Goal: Information Seeking & Learning: Learn about a topic

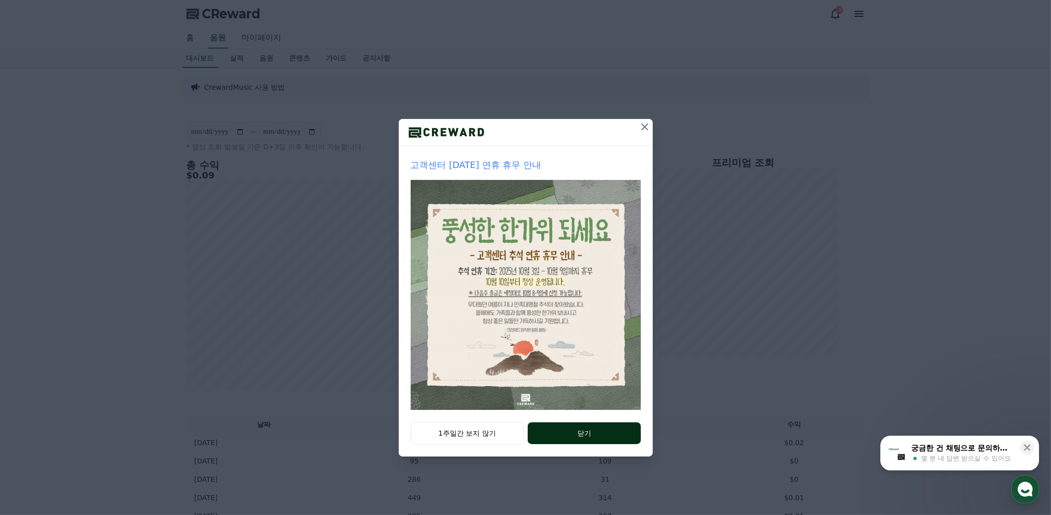
click at [586, 429] on button "닫기" at bounding box center [584, 433] width 113 height 22
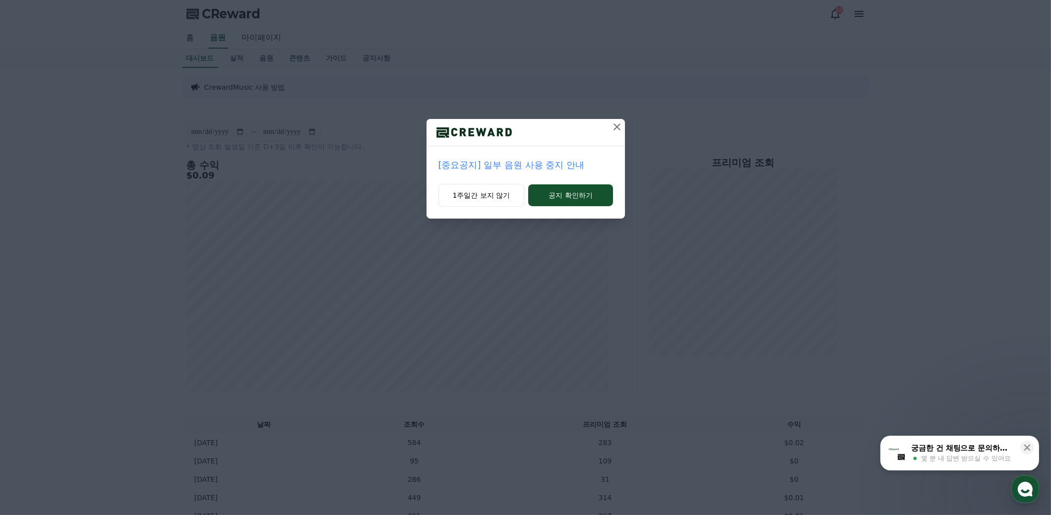
click at [621, 124] on icon at bounding box center [617, 127] width 12 height 12
click at [620, 129] on icon at bounding box center [616, 126] width 7 height 7
click at [620, 129] on icon at bounding box center [617, 126] width 7 height 7
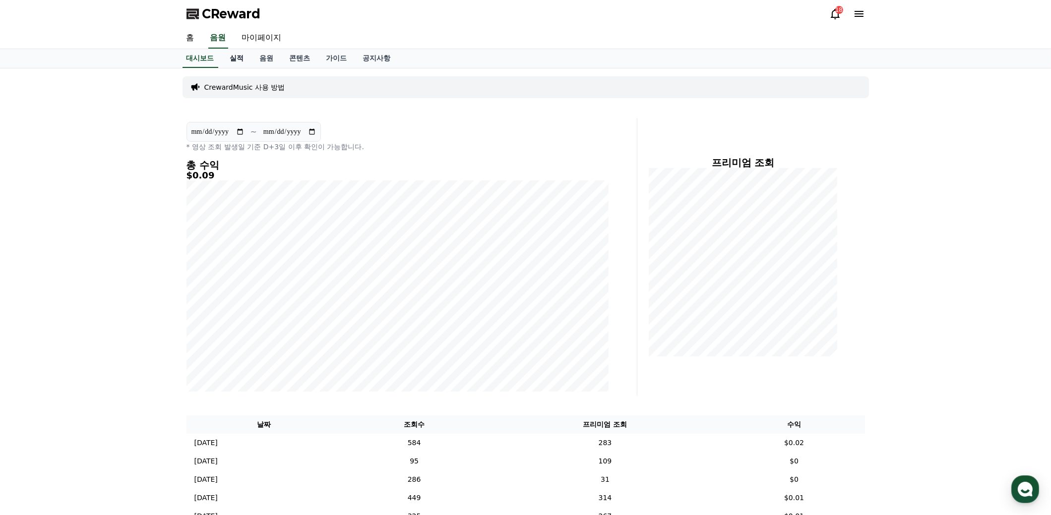
click at [236, 63] on link "실적" at bounding box center [237, 58] width 30 height 19
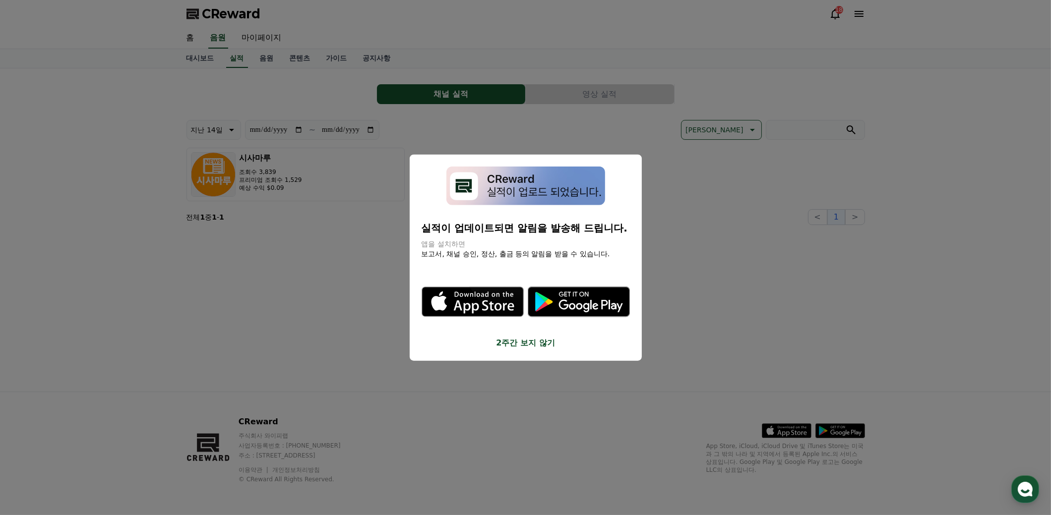
click at [339, 301] on button "close modal" at bounding box center [525, 257] width 1051 height 515
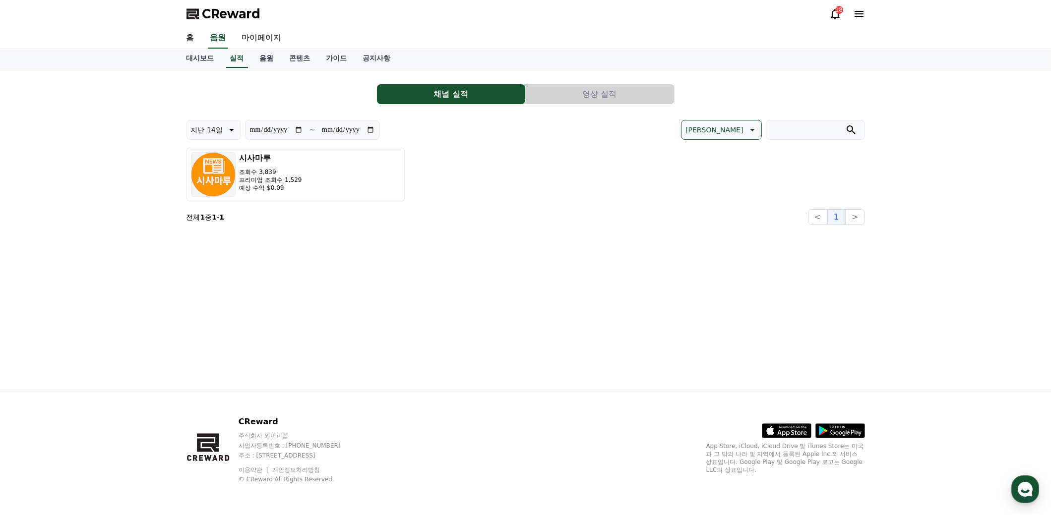
click at [271, 59] on link "음원" at bounding box center [267, 58] width 30 height 19
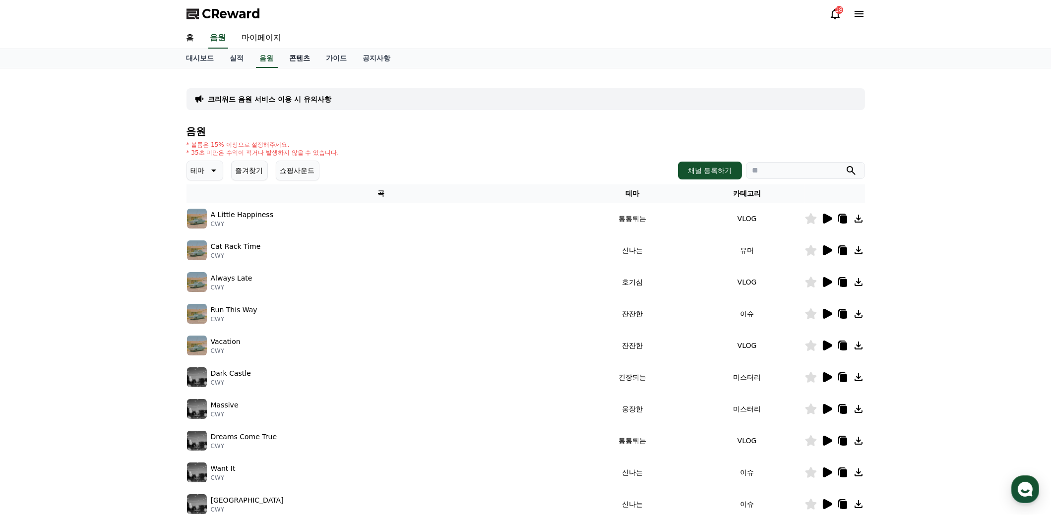
click at [298, 60] on link "콘텐츠" at bounding box center [300, 58] width 37 height 19
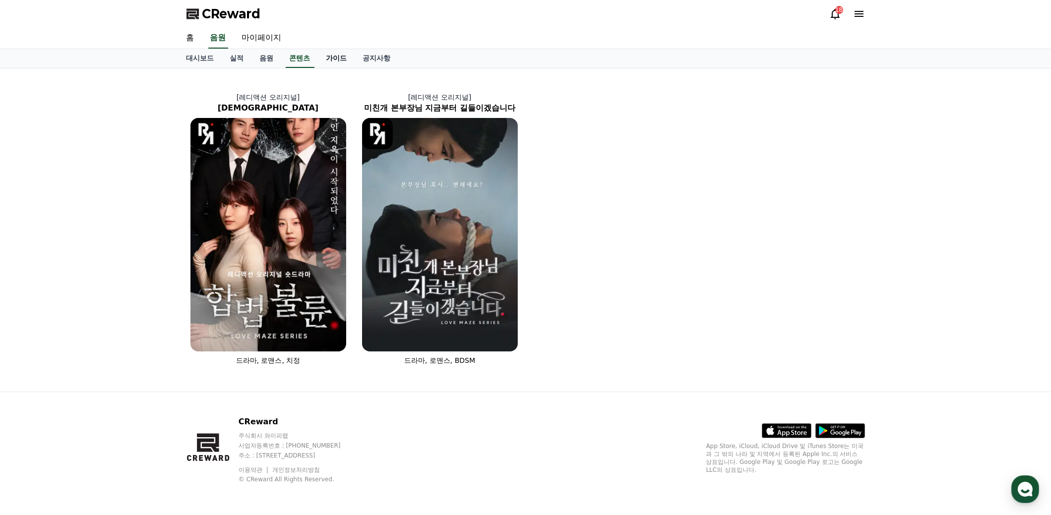
click at [339, 55] on link "가이드" at bounding box center [336, 58] width 37 height 19
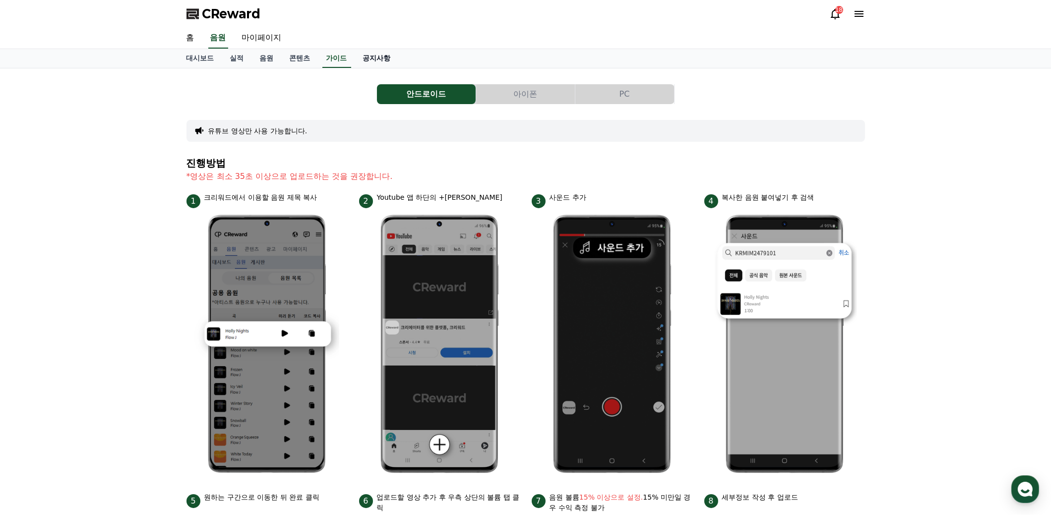
click at [383, 66] on link "공지사항" at bounding box center [377, 58] width 44 height 19
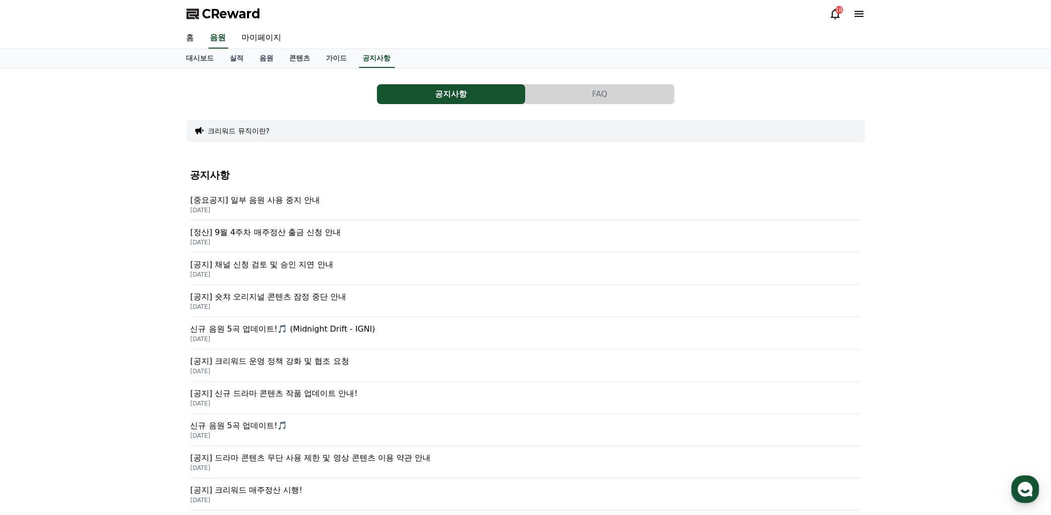
click at [280, 200] on p "[중요공지] 일부 음원 사용 중지 안내" at bounding box center [525, 200] width 670 height 12
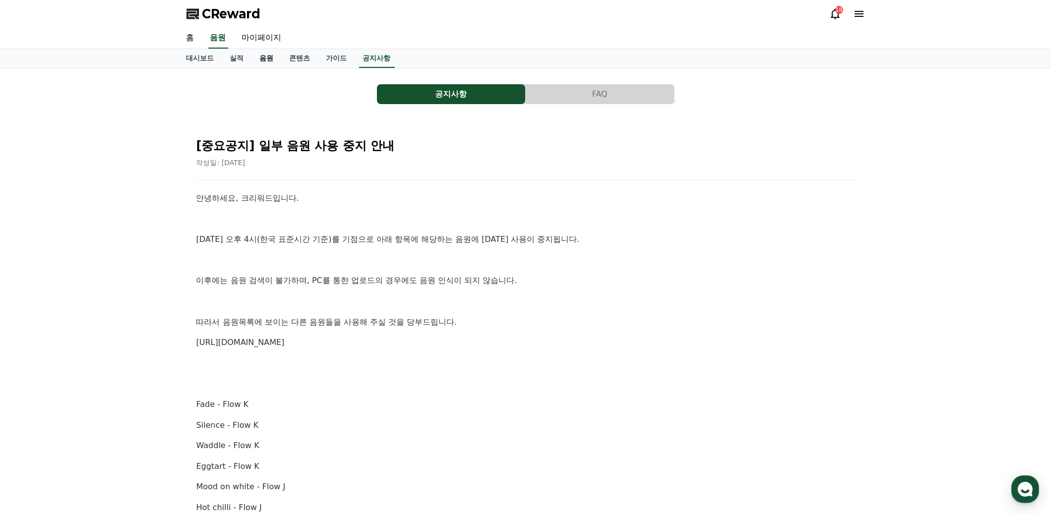
click at [272, 56] on link "음원" at bounding box center [267, 58] width 30 height 19
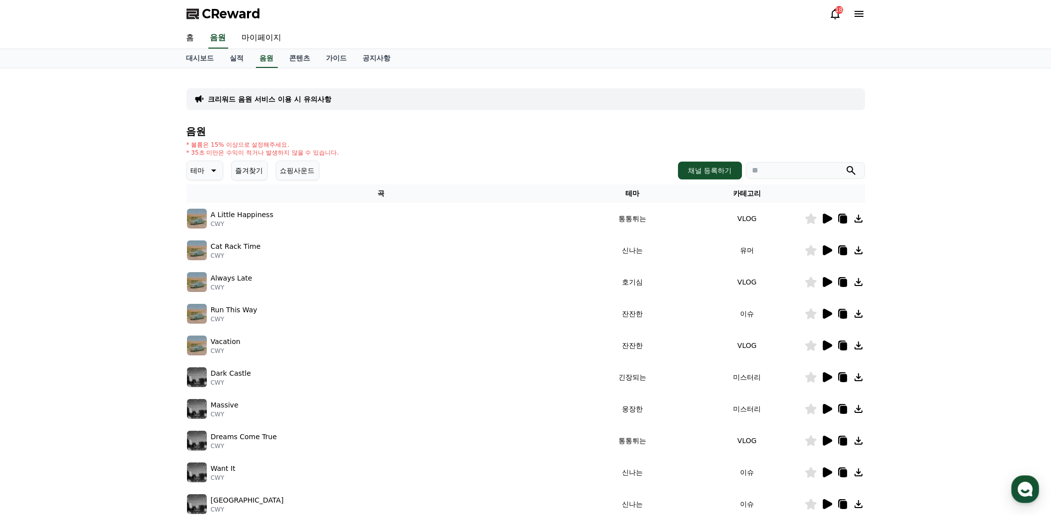
click at [214, 170] on icon at bounding box center [213, 171] width 12 height 12
click at [209, 232] on button "분위기있는" at bounding box center [209, 233] width 43 height 22
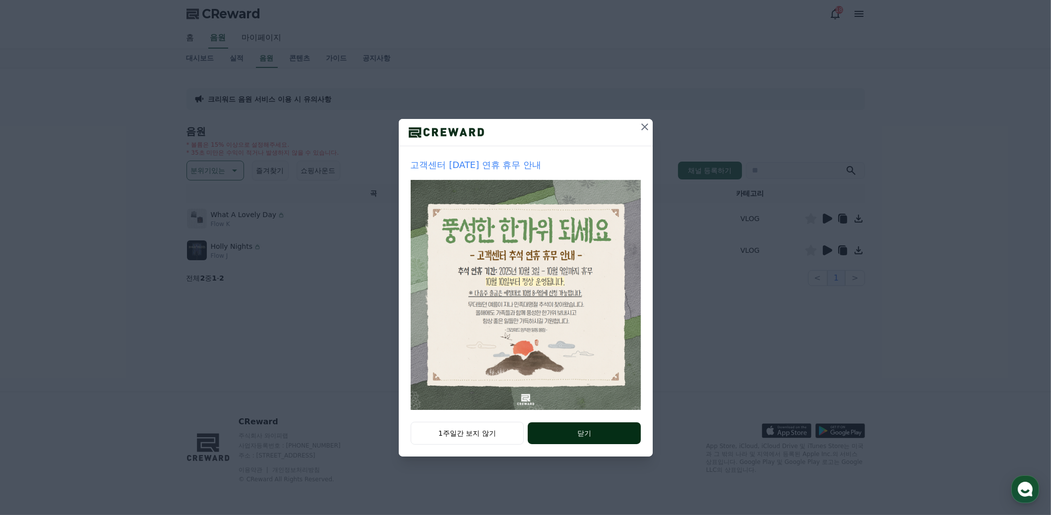
click at [589, 435] on button "닫기" at bounding box center [584, 433] width 113 height 22
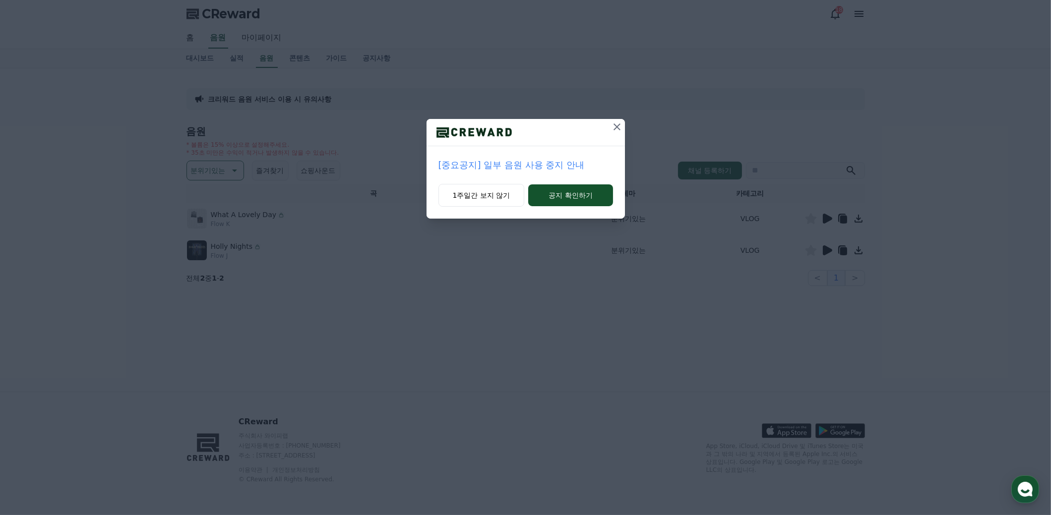
click at [619, 123] on icon at bounding box center [616, 126] width 7 height 7
click at [617, 123] on icon at bounding box center [617, 127] width 12 height 12
click at [618, 123] on icon at bounding box center [617, 127] width 12 height 12
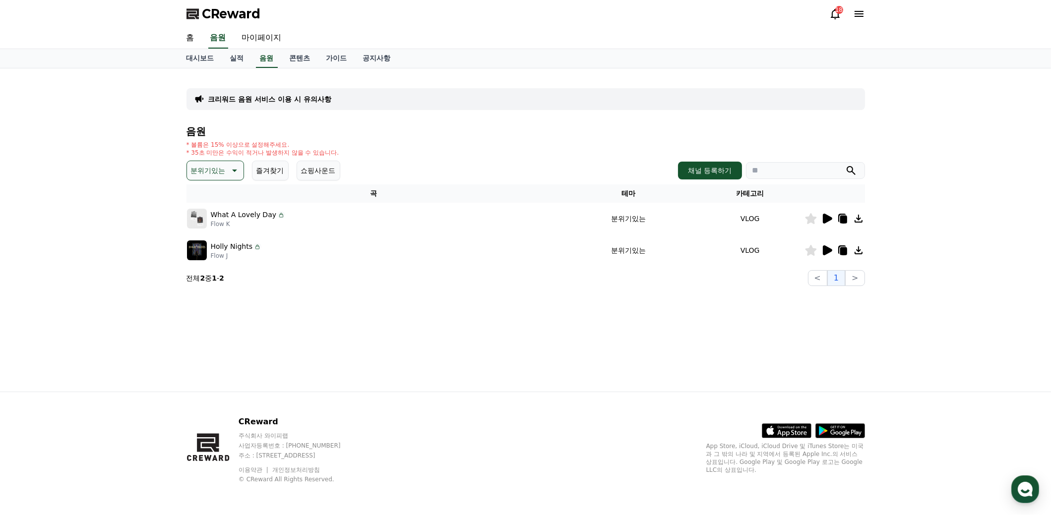
click at [827, 218] on icon at bounding box center [827, 219] width 9 height 10
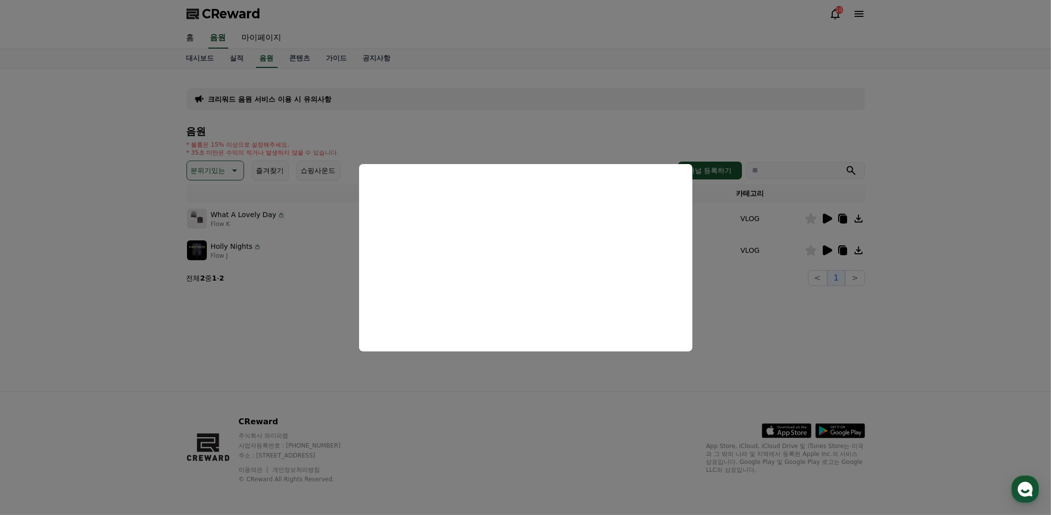
click at [774, 357] on button "close modal" at bounding box center [525, 257] width 1051 height 515
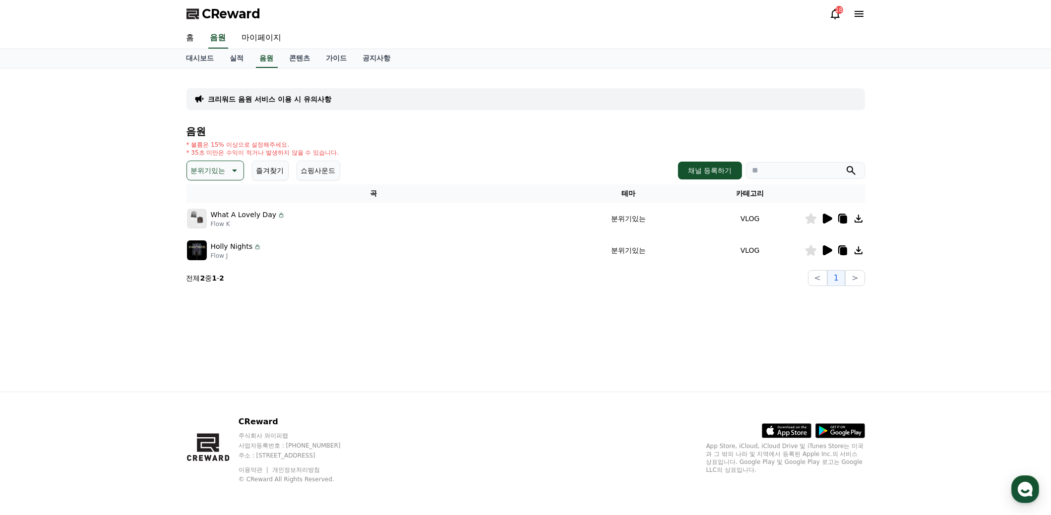
click at [826, 250] on icon at bounding box center [827, 250] width 9 height 10
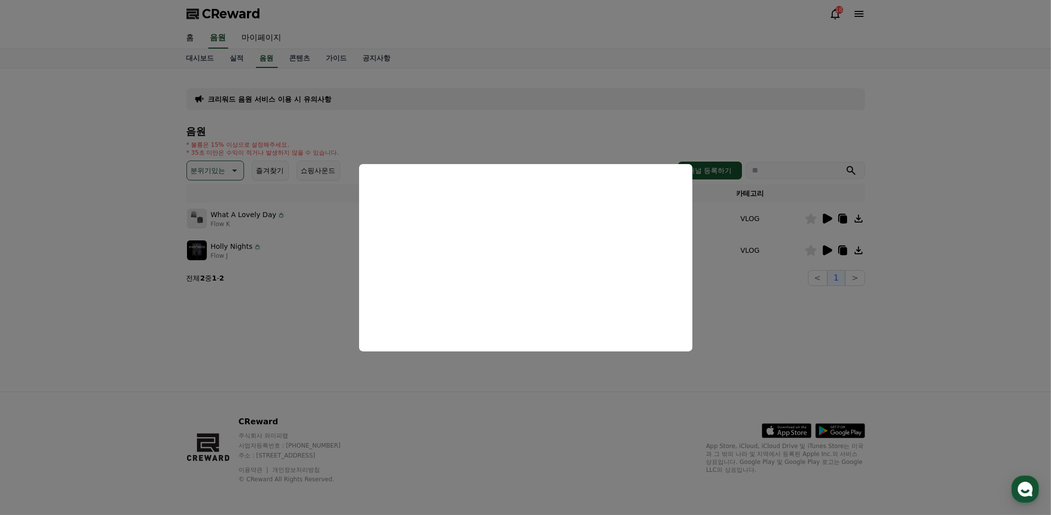
click at [778, 349] on button "close modal" at bounding box center [525, 257] width 1051 height 515
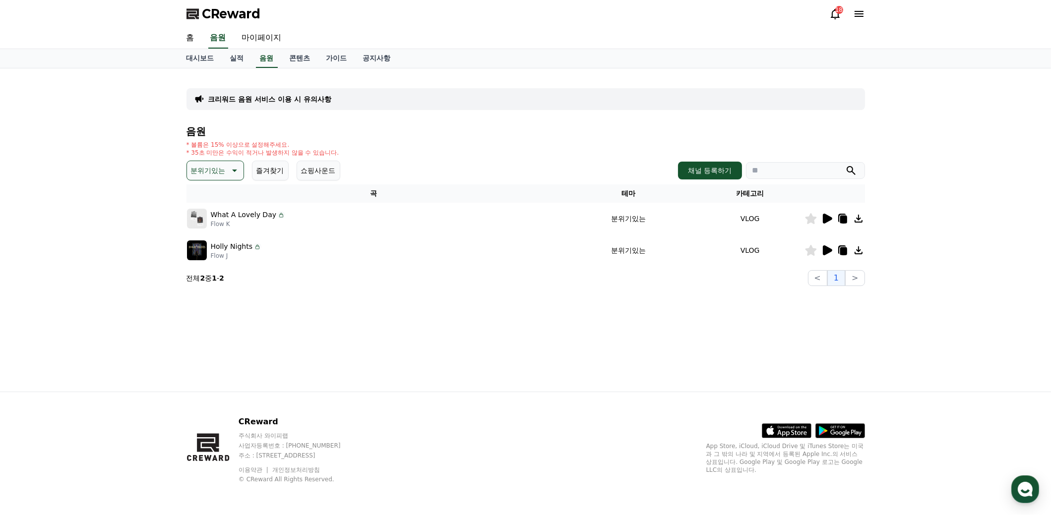
click at [231, 173] on icon at bounding box center [234, 171] width 12 height 12
click at [208, 201] on button "신나는" at bounding box center [202, 203] width 29 height 22
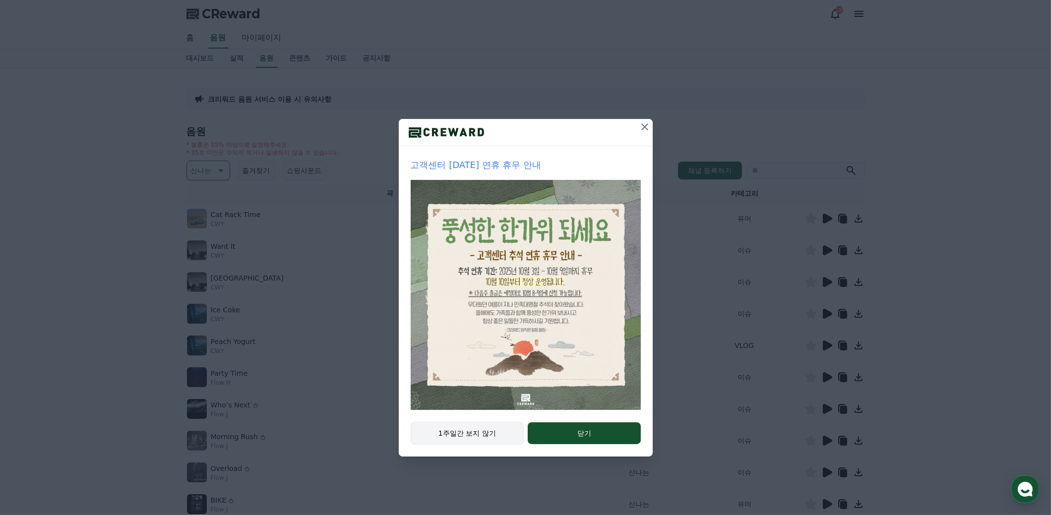
click at [501, 430] on button "1주일간 보지 않기" at bounding box center [468, 433] width 114 height 23
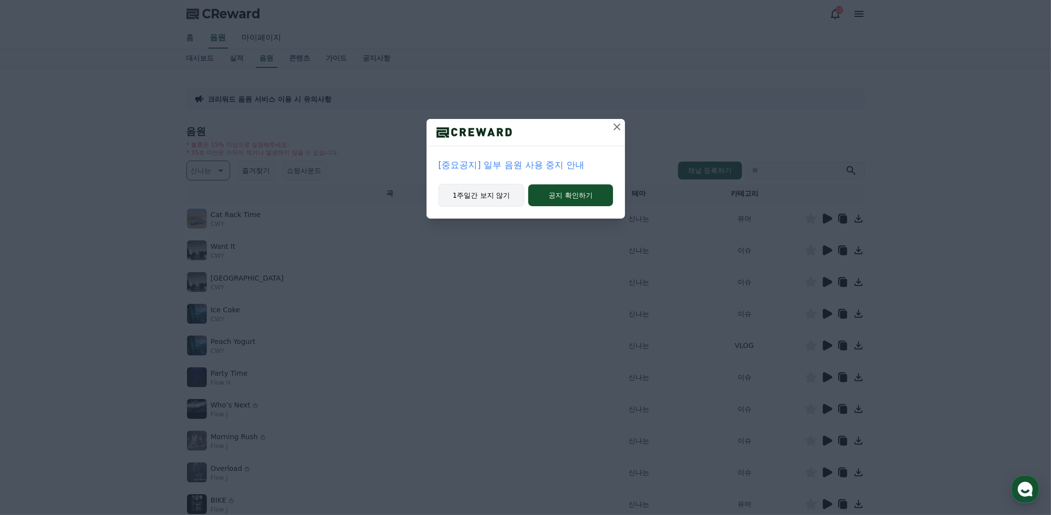
click at [494, 198] on button "1주일간 보지 않기" at bounding box center [481, 195] width 86 height 23
click at [498, 197] on button "1주일간 보지 않기" at bounding box center [481, 195] width 86 height 23
click at [500, 196] on button "1주일간 보지 않기" at bounding box center [481, 195] width 86 height 23
click at [501, 196] on button "1주일간 보지 않기" at bounding box center [480, 195] width 86 height 23
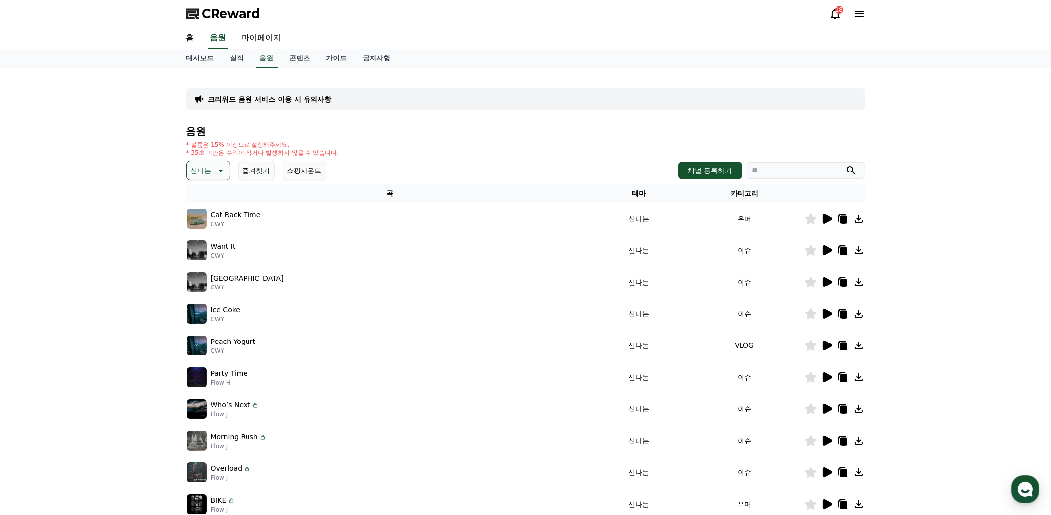
click at [828, 220] on icon at bounding box center [827, 219] width 9 height 10
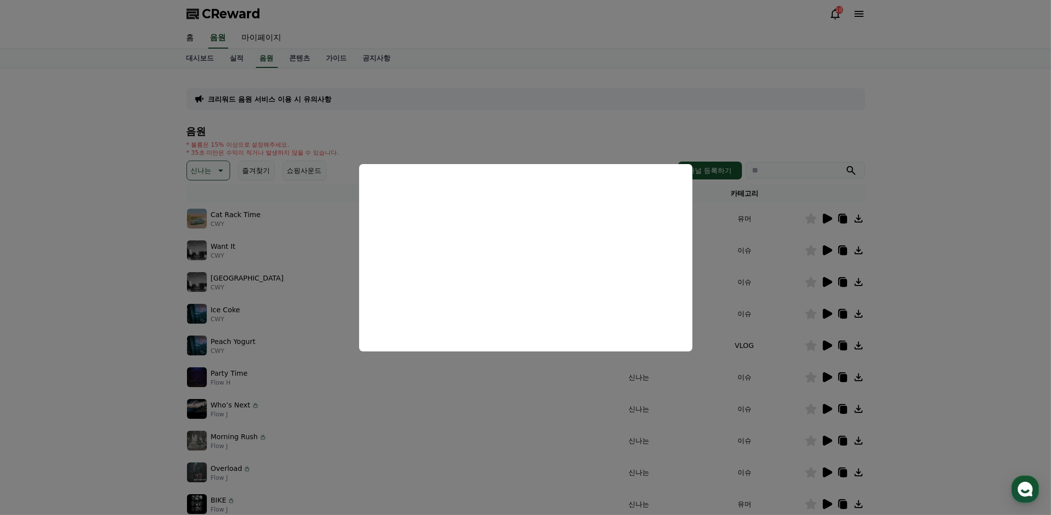
click at [960, 358] on button "close modal" at bounding box center [525, 257] width 1051 height 515
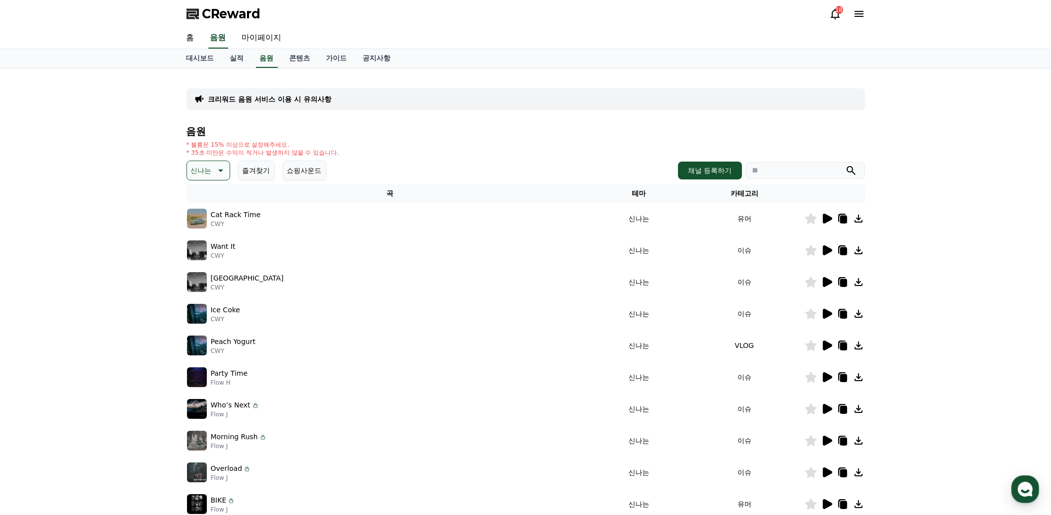
click at [826, 252] on icon at bounding box center [827, 250] width 9 height 10
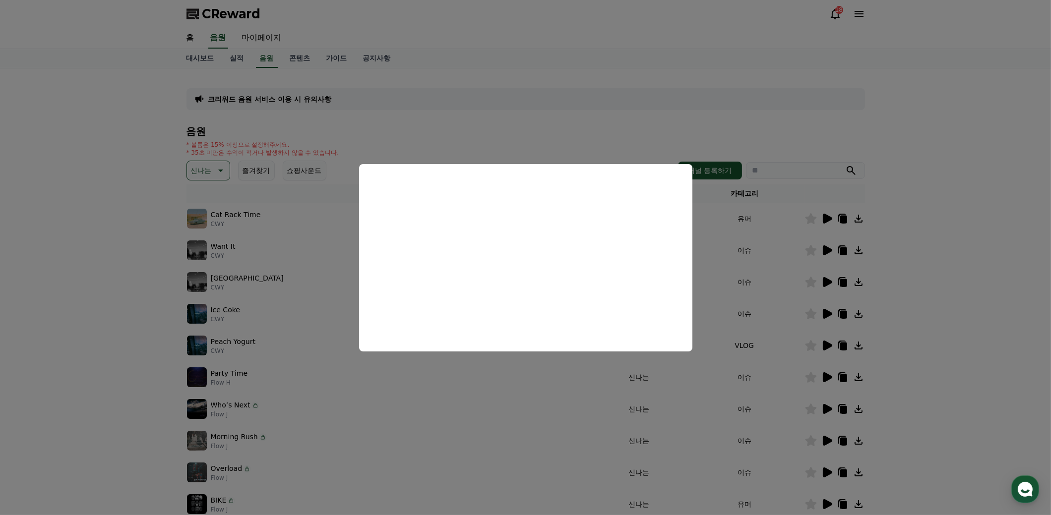
click at [937, 333] on button "close modal" at bounding box center [525, 257] width 1051 height 515
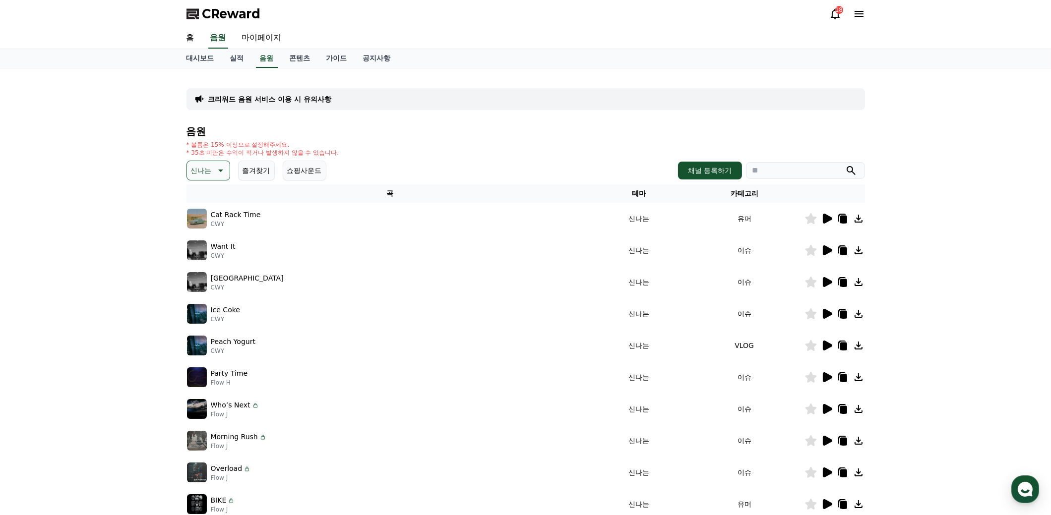
click at [821, 278] on icon at bounding box center [827, 282] width 12 height 12
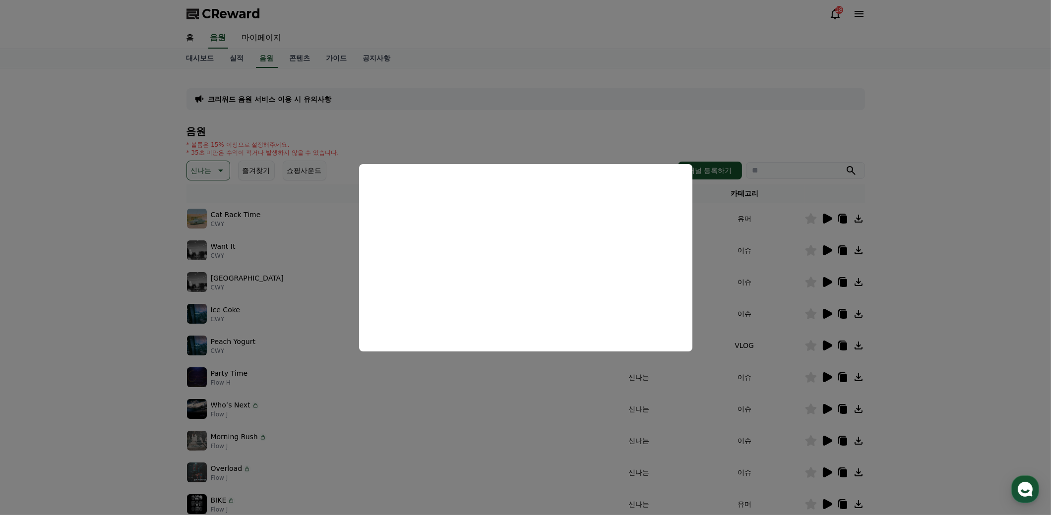
click at [945, 390] on button "close modal" at bounding box center [525, 257] width 1051 height 515
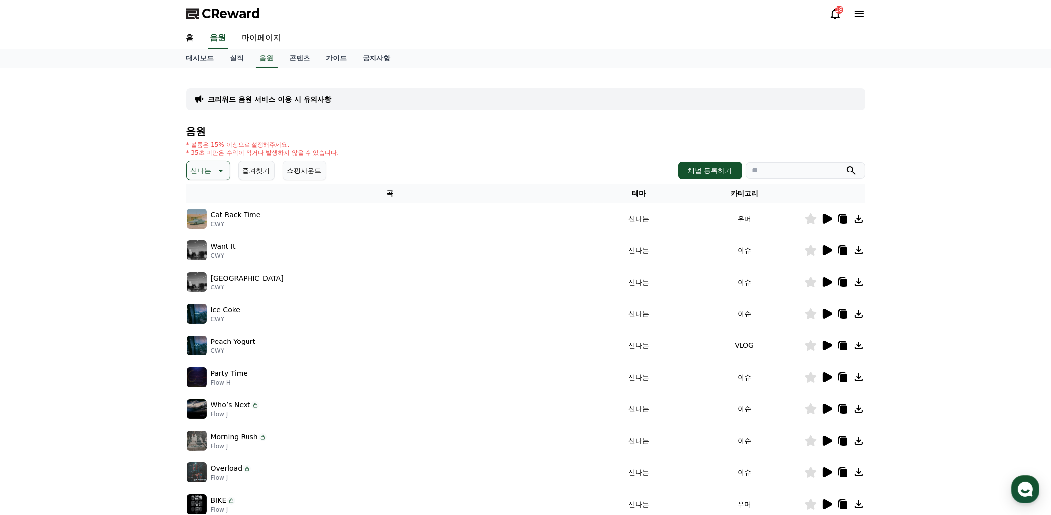
click at [828, 316] on icon at bounding box center [827, 314] width 9 height 10
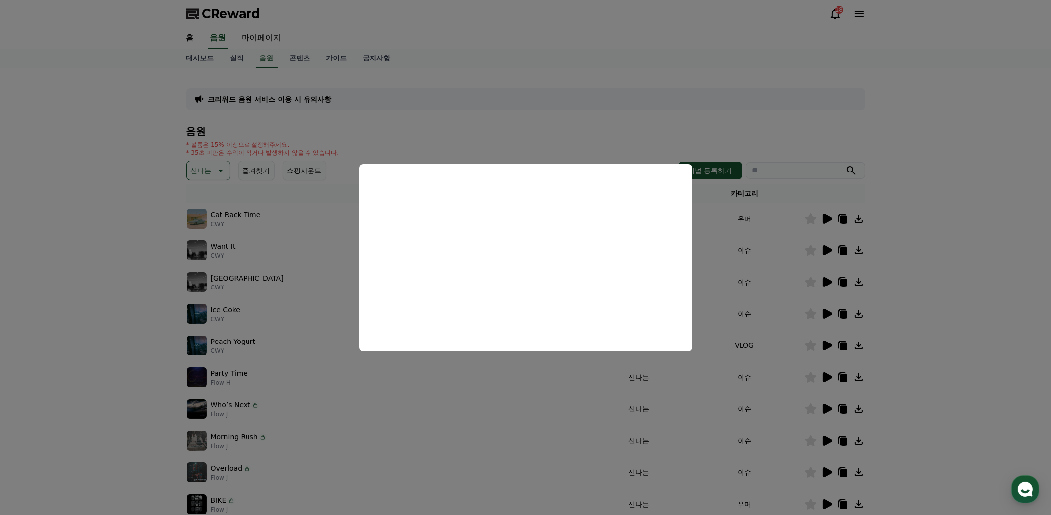
click at [967, 392] on button "close modal" at bounding box center [525, 257] width 1051 height 515
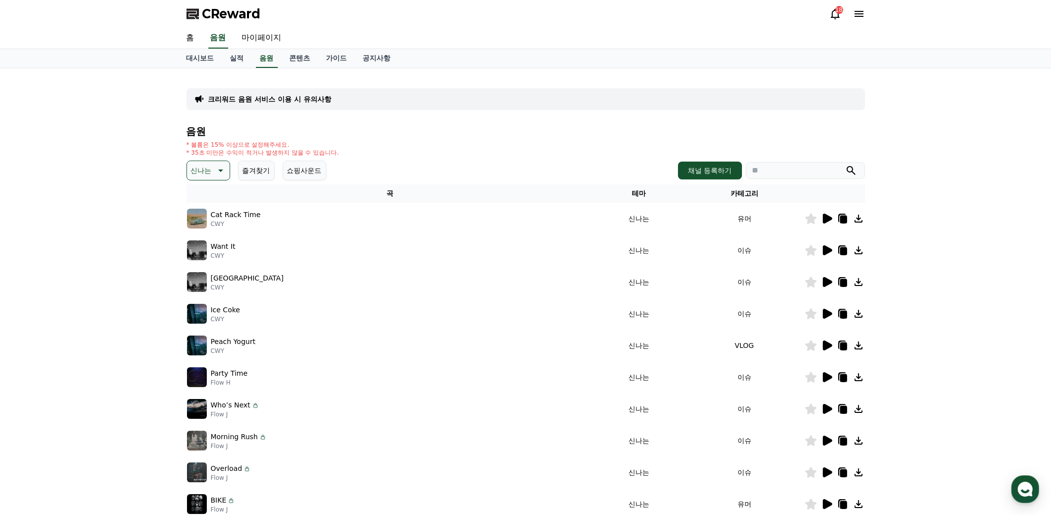
click at [826, 344] on icon at bounding box center [827, 346] width 9 height 10
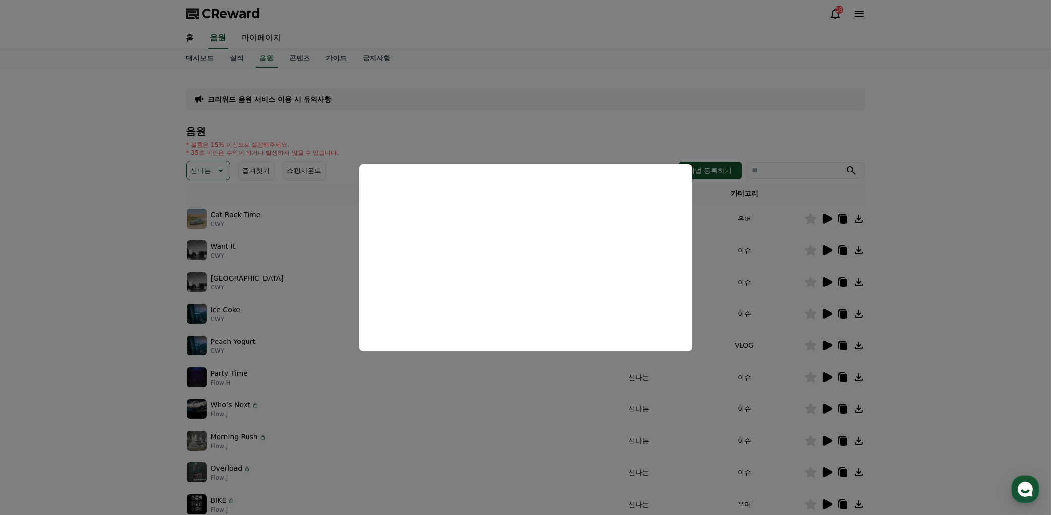
click at [978, 378] on button "close modal" at bounding box center [525, 257] width 1051 height 515
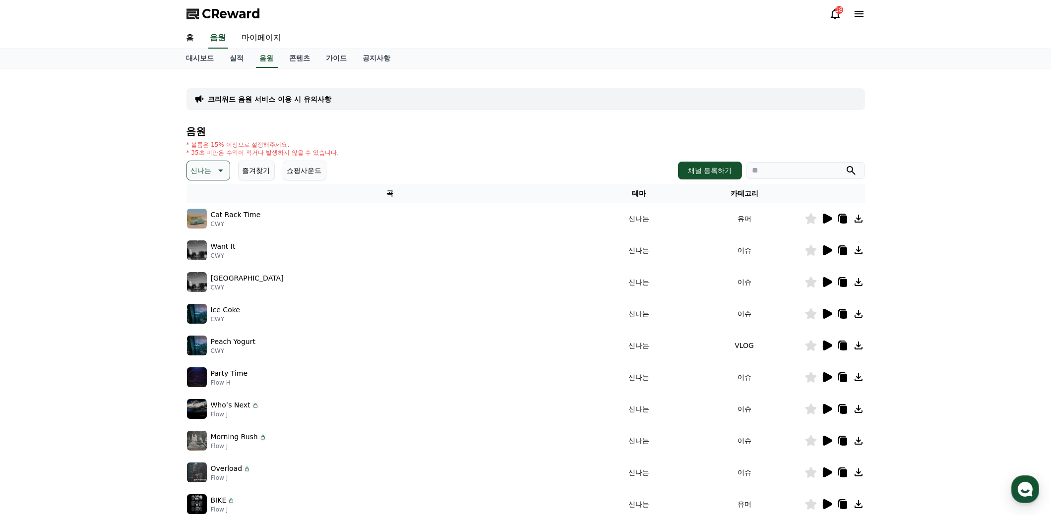
click at [828, 376] on icon at bounding box center [827, 377] width 9 height 10
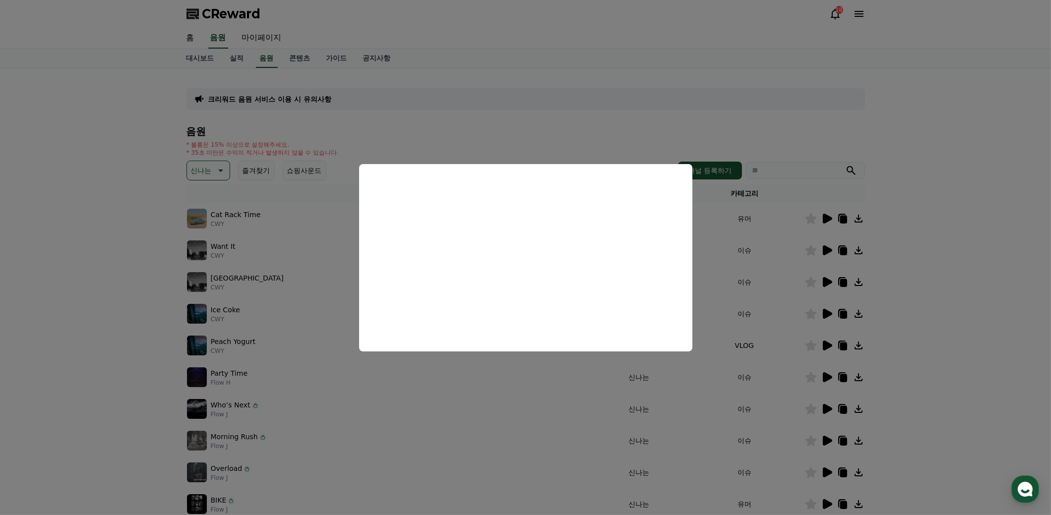
click at [1012, 330] on button "close modal" at bounding box center [525, 257] width 1051 height 515
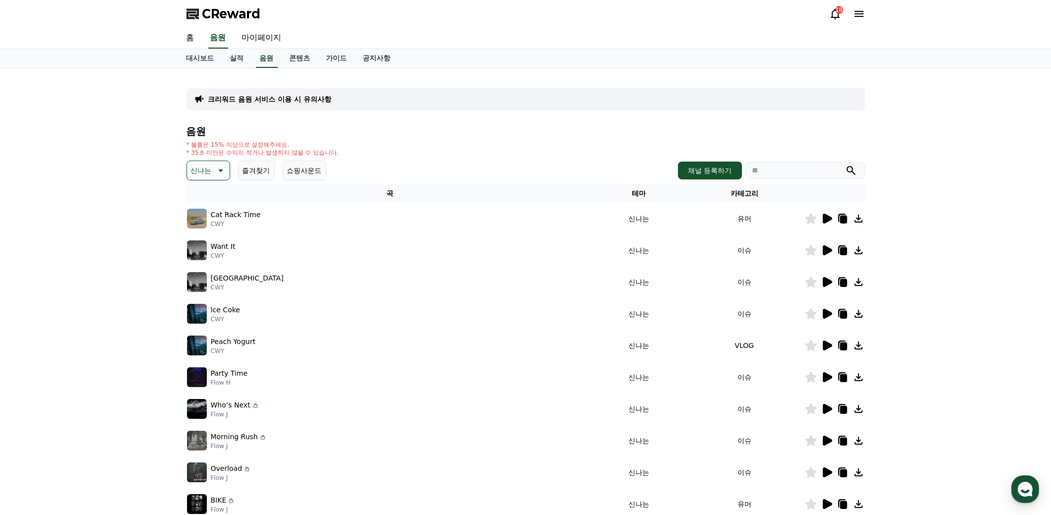
click at [825, 410] on icon at bounding box center [827, 409] width 9 height 10
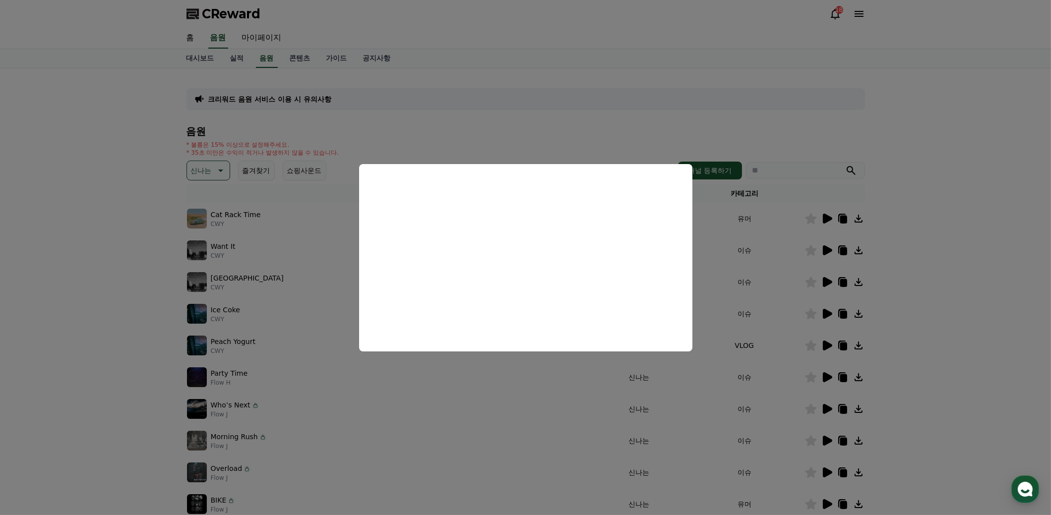
click at [984, 400] on button "close modal" at bounding box center [525, 257] width 1051 height 515
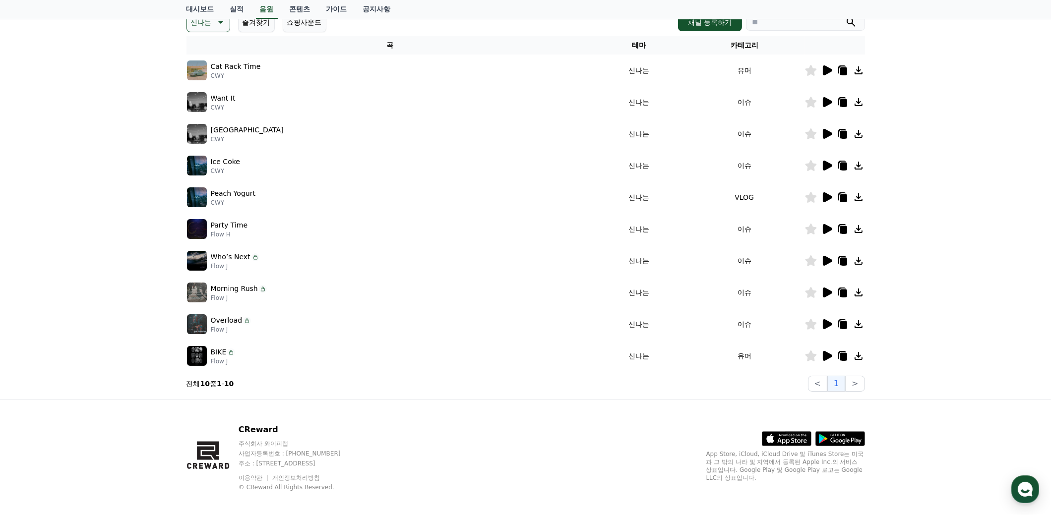
scroll to position [149, 0]
click at [828, 291] on icon at bounding box center [827, 292] width 9 height 10
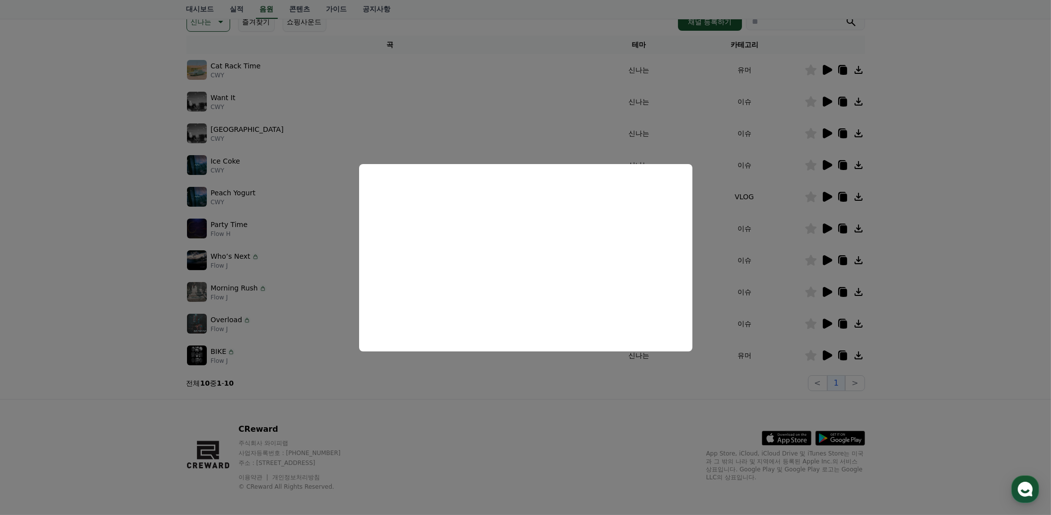
click at [1002, 339] on button "close modal" at bounding box center [525, 257] width 1051 height 515
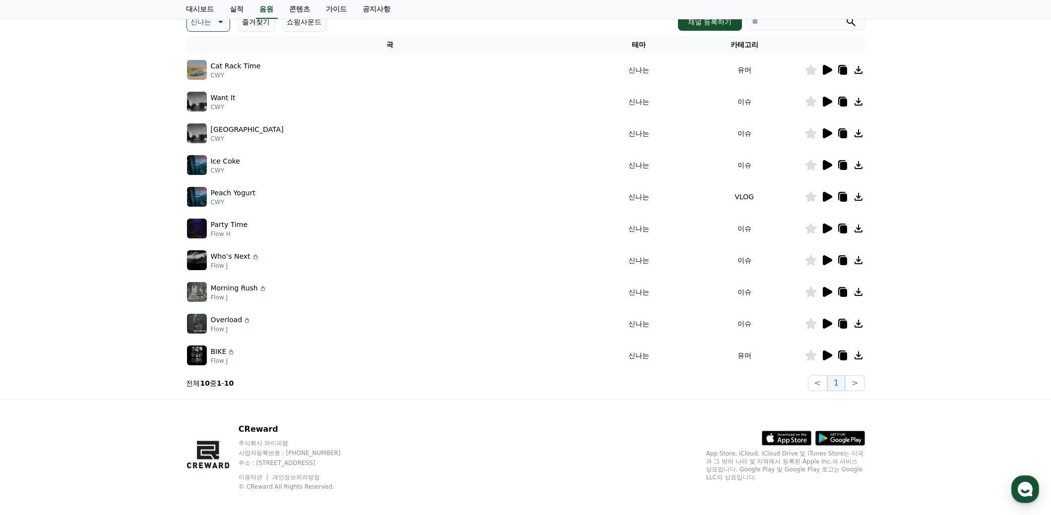
click at [826, 323] on icon at bounding box center [827, 324] width 9 height 10
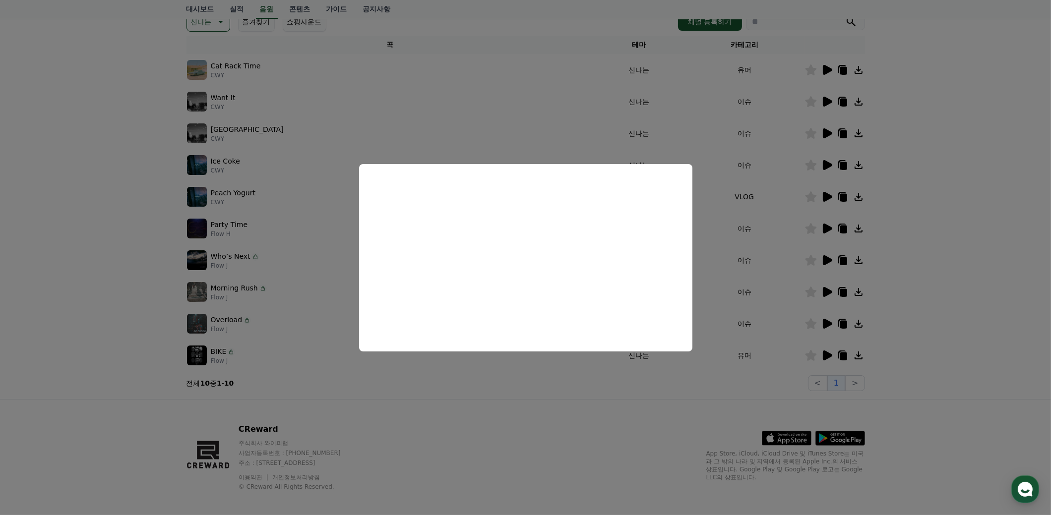
click at [947, 334] on button "close modal" at bounding box center [525, 257] width 1051 height 515
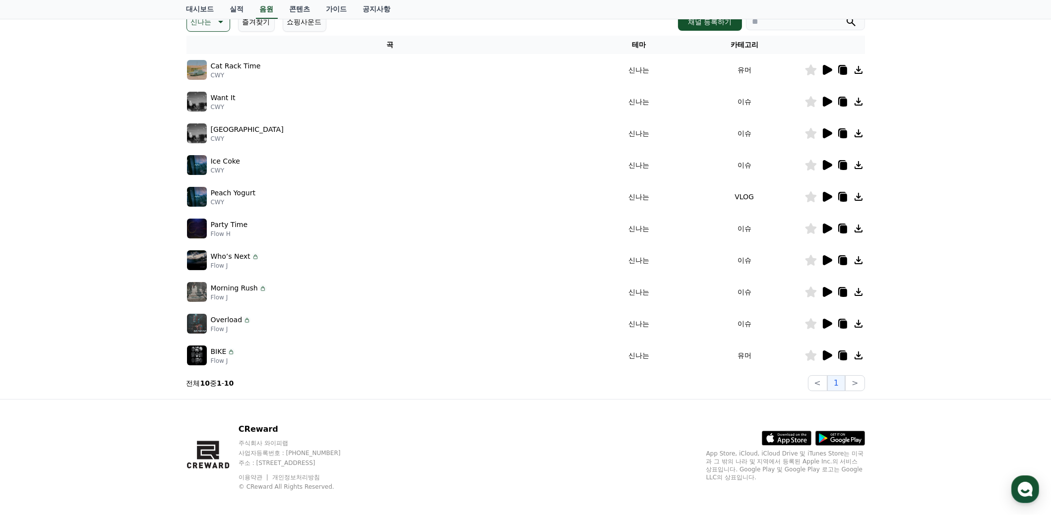
click at [824, 351] on icon at bounding box center [827, 356] width 9 height 10
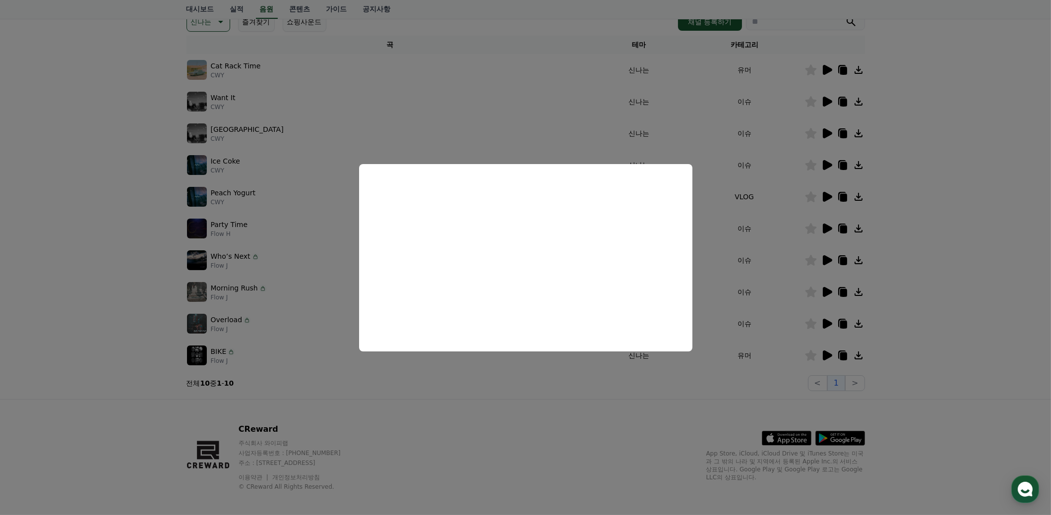
click at [945, 317] on button "close modal" at bounding box center [525, 257] width 1051 height 515
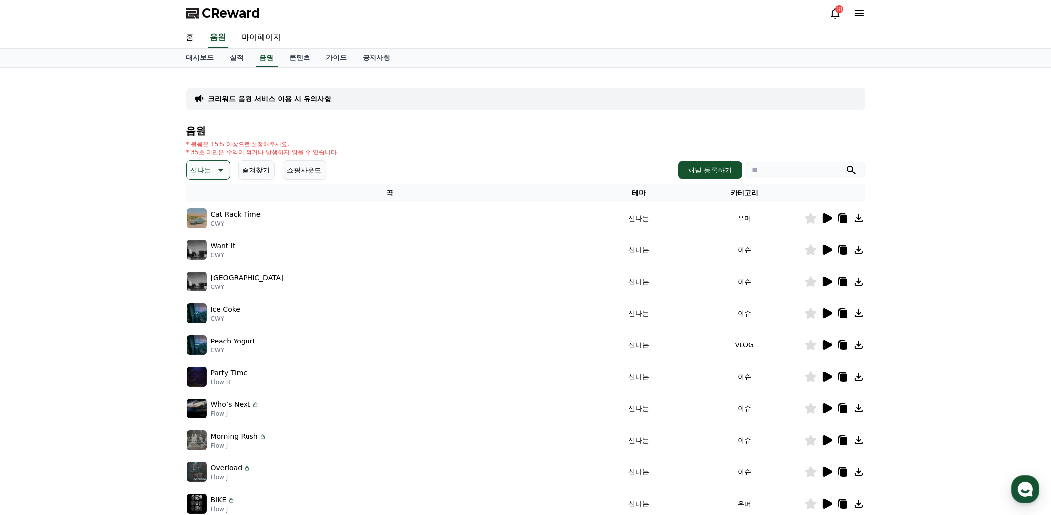
scroll to position [0, 0]
click at [211, 166] on button "신나는" at bounding box center [208, 171] width 44 height 20
click at [205, 248] on button "호기심" at bounding box center [202, 249] width 29 height 22
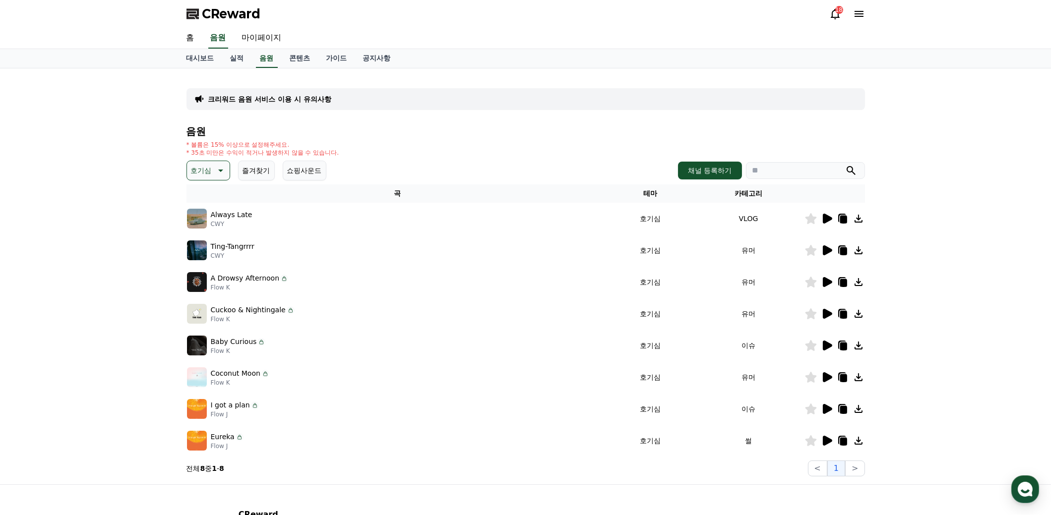
click at [828, 222] on icon at bounding box center [827, 219] width 12 height 12
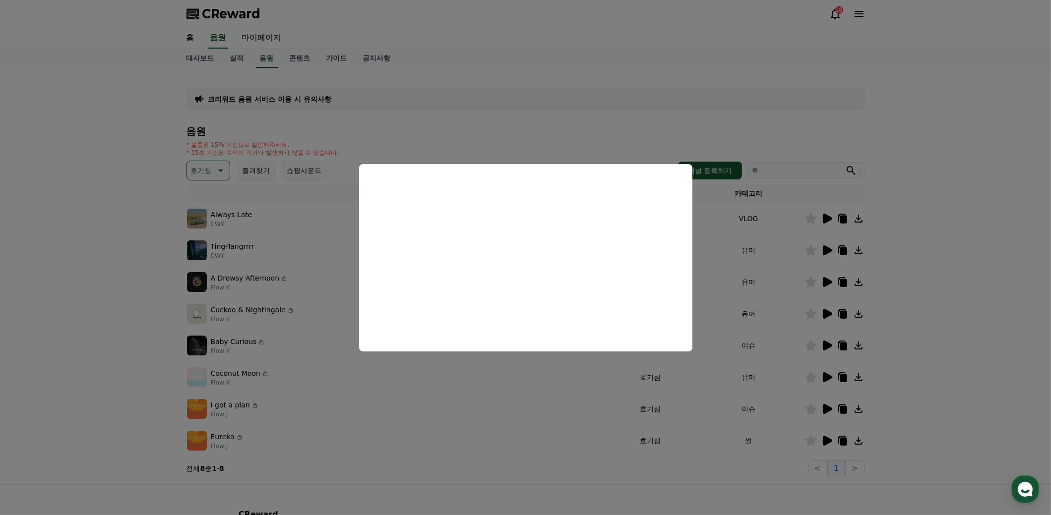
click at [529, 471] on button "close modal" at bounding box center [525, 257] width 1051 height 515
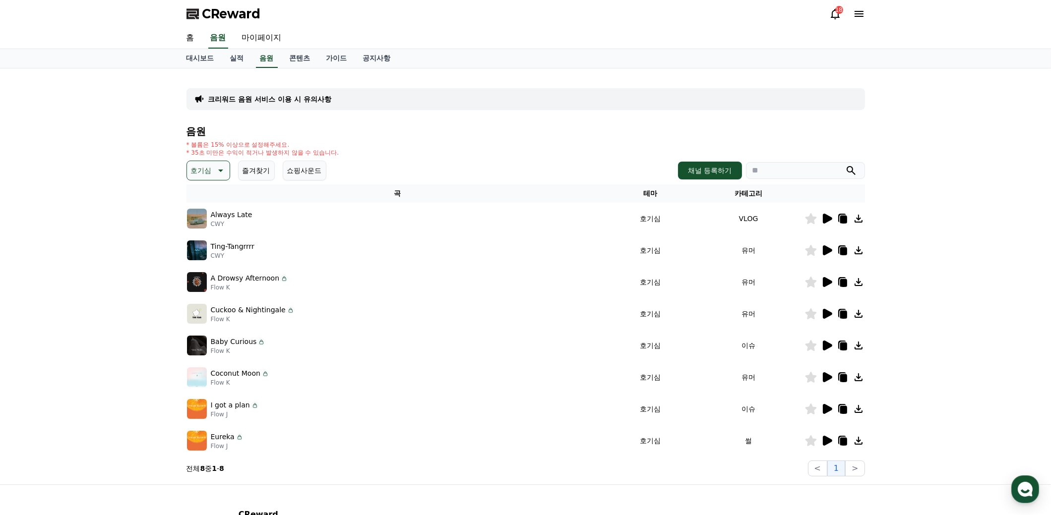
click at [827, 251] on icon at bounding box center [827, 250] width 9 height 10
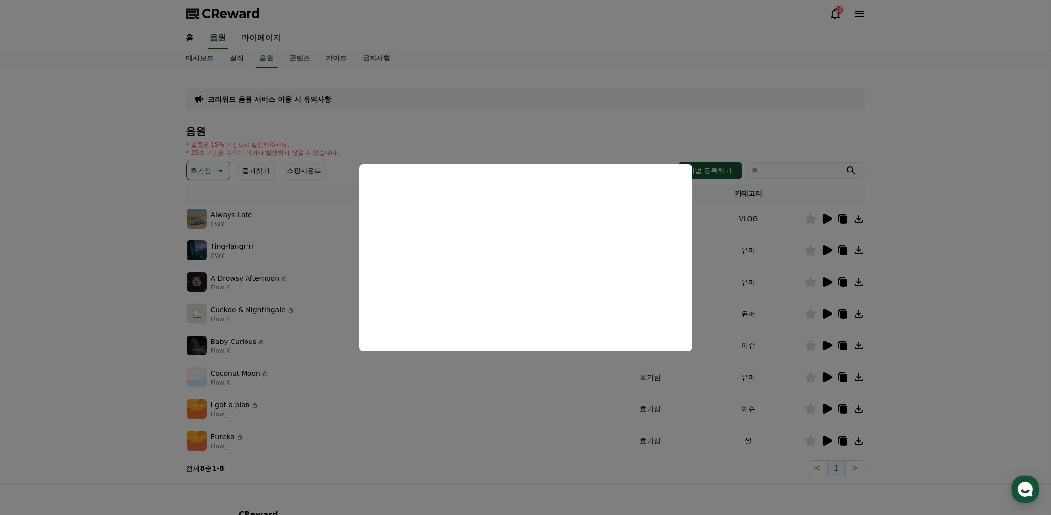
click at [938, 317] on button "close modal" at bounding box center [525, 257] width 1051 height 515
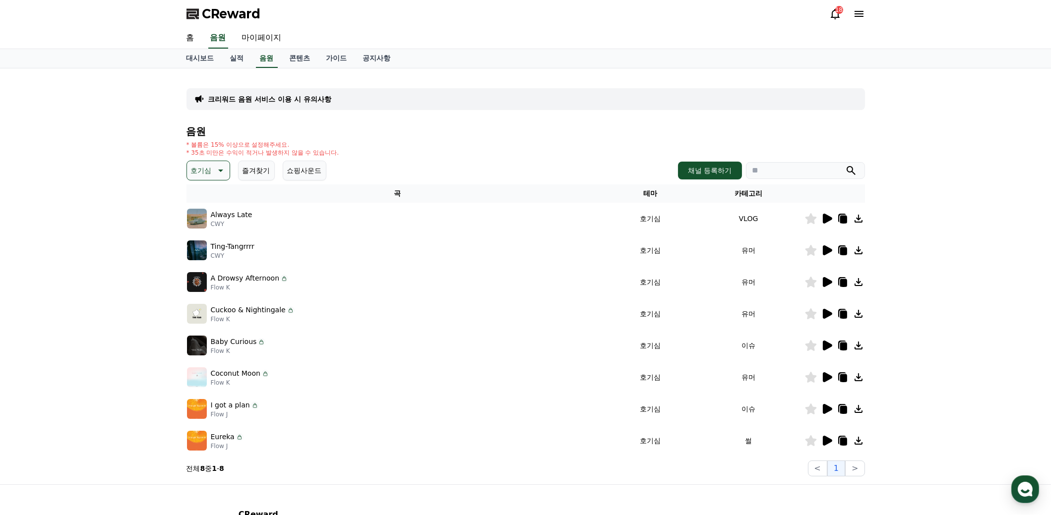
click at [825, 282] on icon at bounding box center [827, 282] width 9 height 10
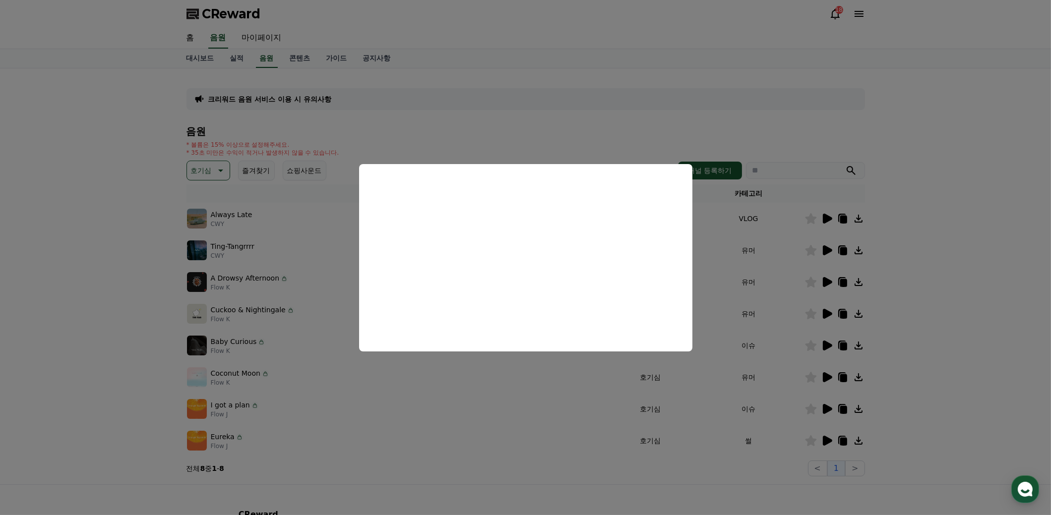
click at [940, 349] on button "close modal" at bounding box center [525, 257] width 1051 height 515
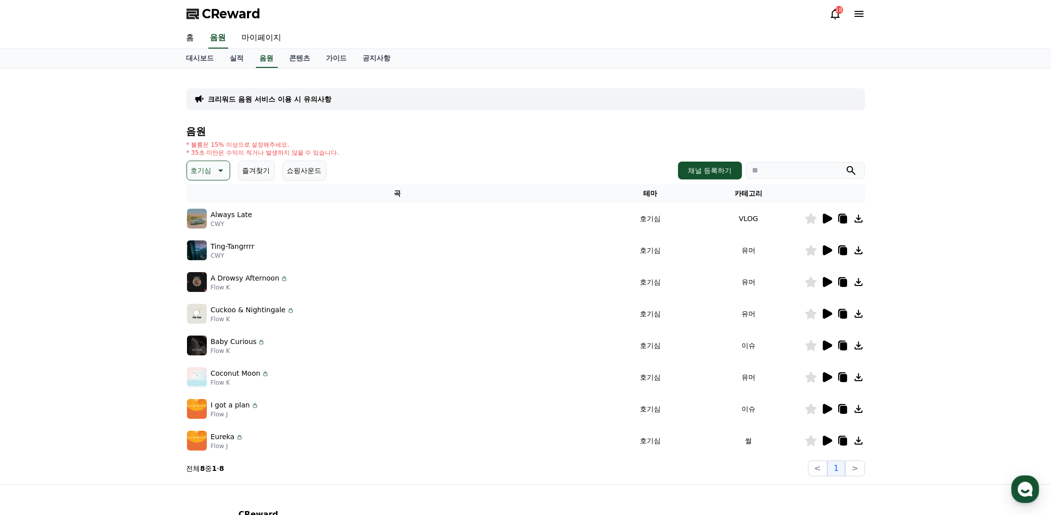
click at [822, 440] on icon at bounding box center [827, 441] width 12 height 12
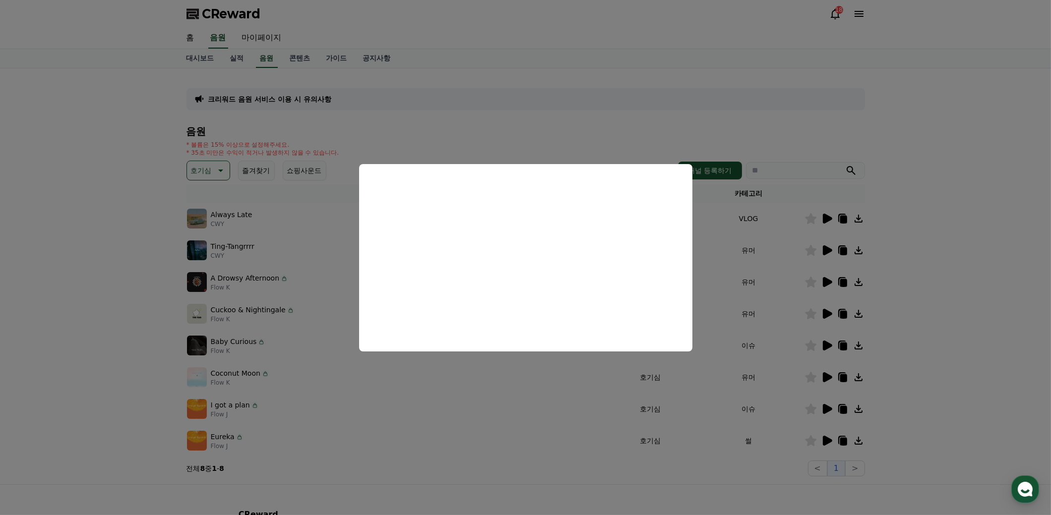
click at [934, 388] on button "close modal" at bounding box center [525, 257] width 1051 height 515
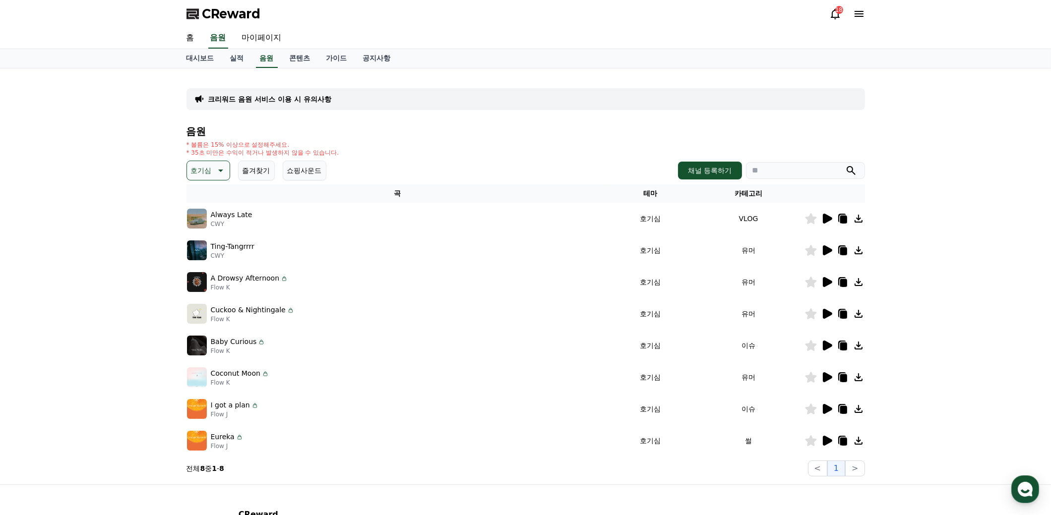
click at [823, 407] on icon at bounding box center [827, 409] width 9 height 10
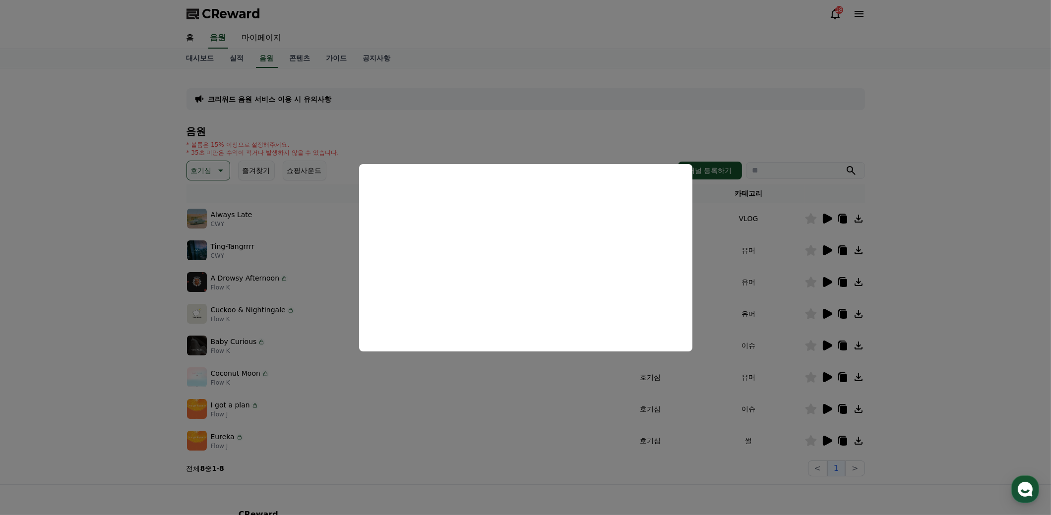
click at [924, 384] on button "close modal" at bounding box center [525, 257] width 1051 height 515
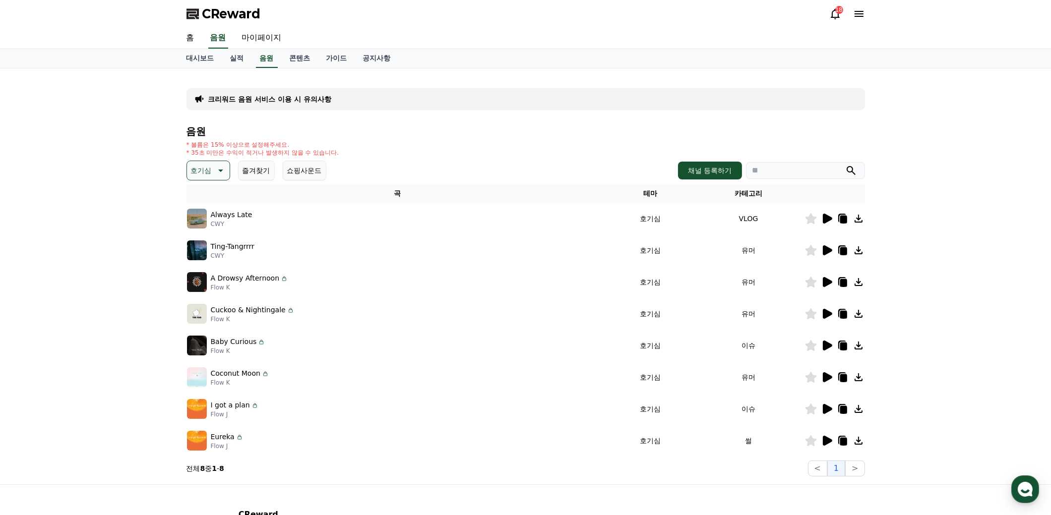
click at [227, 173] on button "호기심" at bounding box center [208, 171] width 44 height 20
click at [213, 225] on button "드라마틱" at bounding box center [206, 231] width 36 height 22
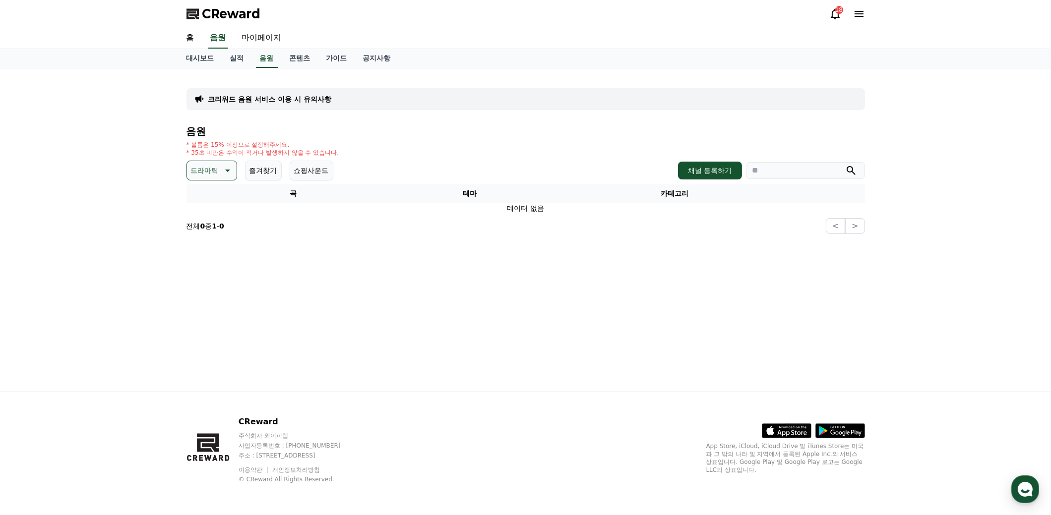
click at [222, 165] on icon at bounding box center [227, 171] width 12 height 12
click at [208, 203] on button "즐거움" at bounding box center [202, 207] width 29 height 22
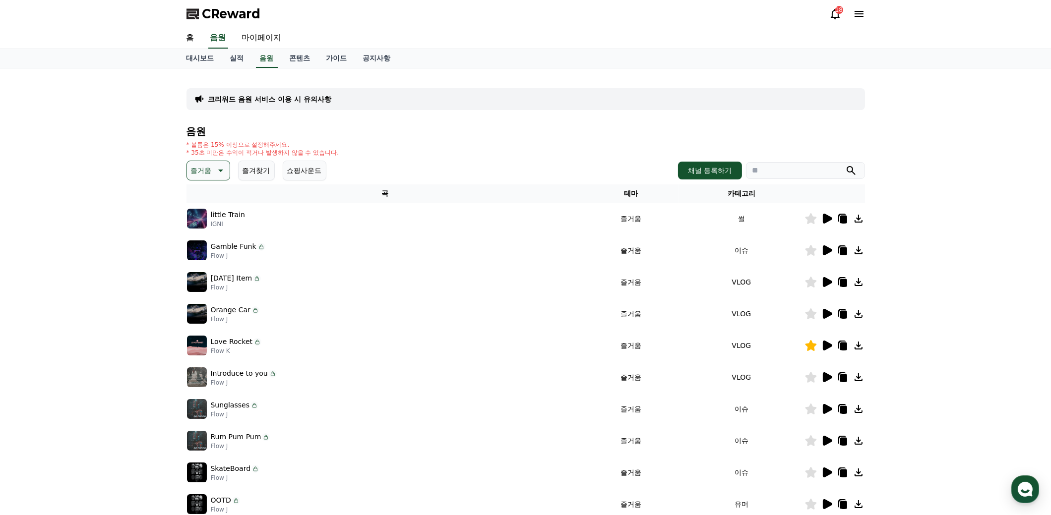
click at [829, 215] on icon at bounding box center [827, 219] width 12 height 12
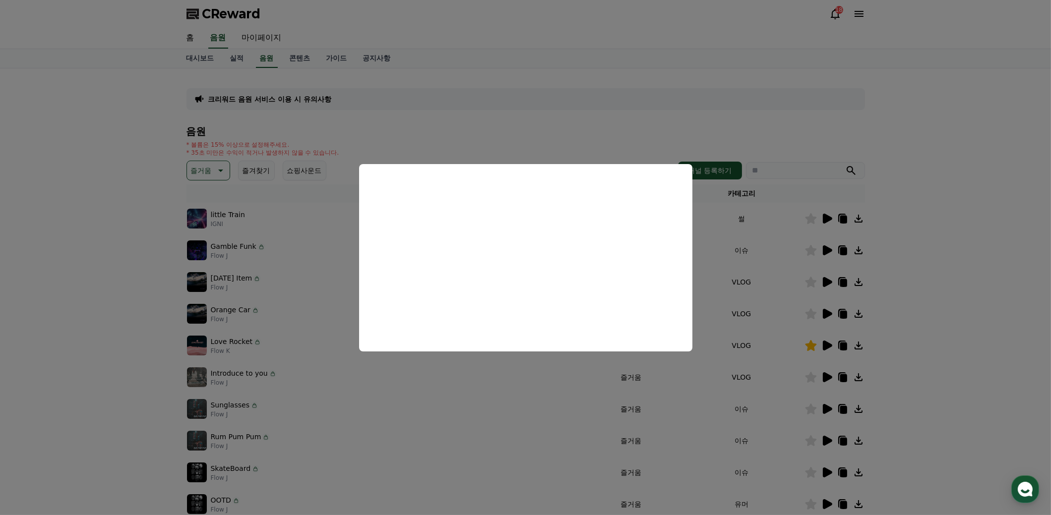
click at [954, 295] on button "close modal" at bounding box center [525, 257] width 1051 height 515
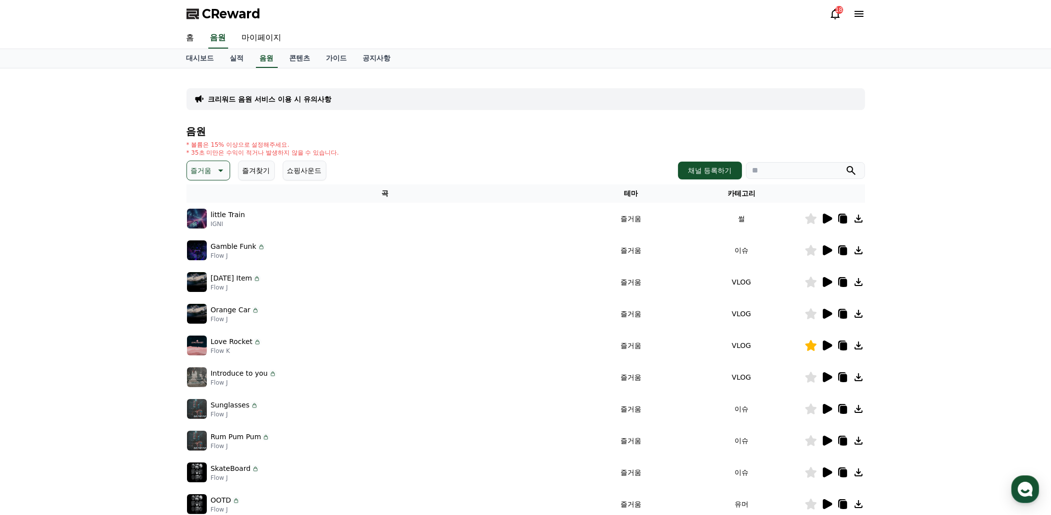
click at [827, 344] on icon at bounding box center [827, 346] width 9 height 10
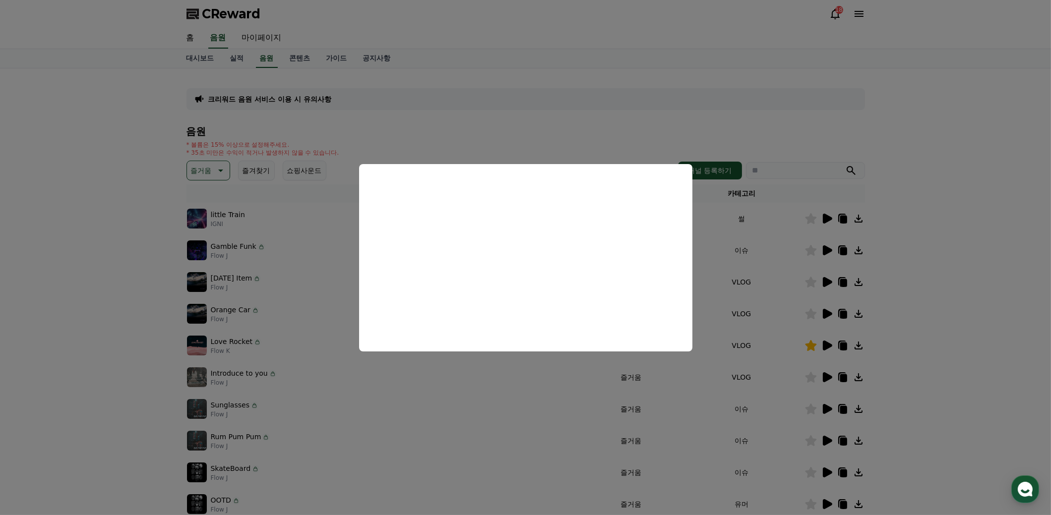
click at [942, 344] on button "close modal" at bounding box center [525, 257] width 1051 height 515
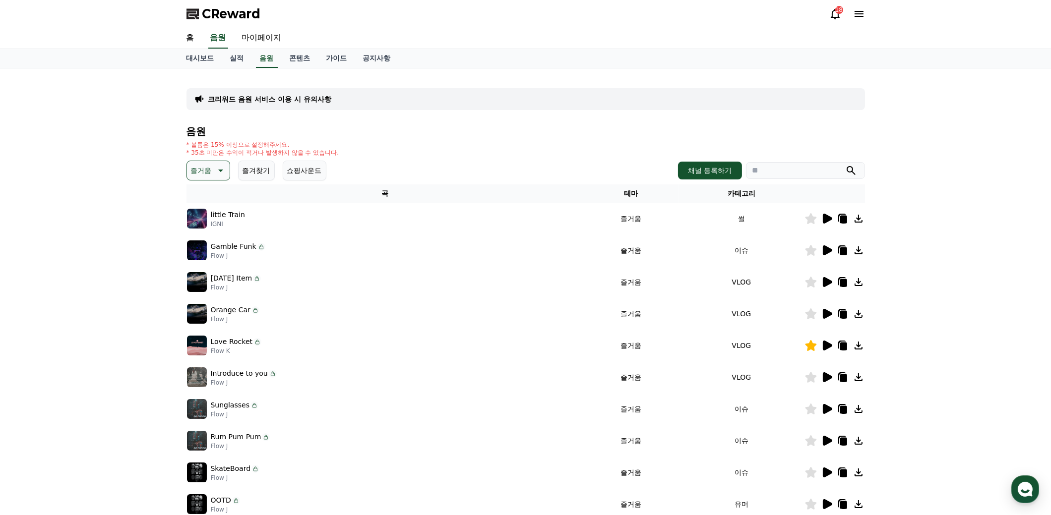
click at [827, 311] on icon at bounding box center [827, 314] width 9 height 10
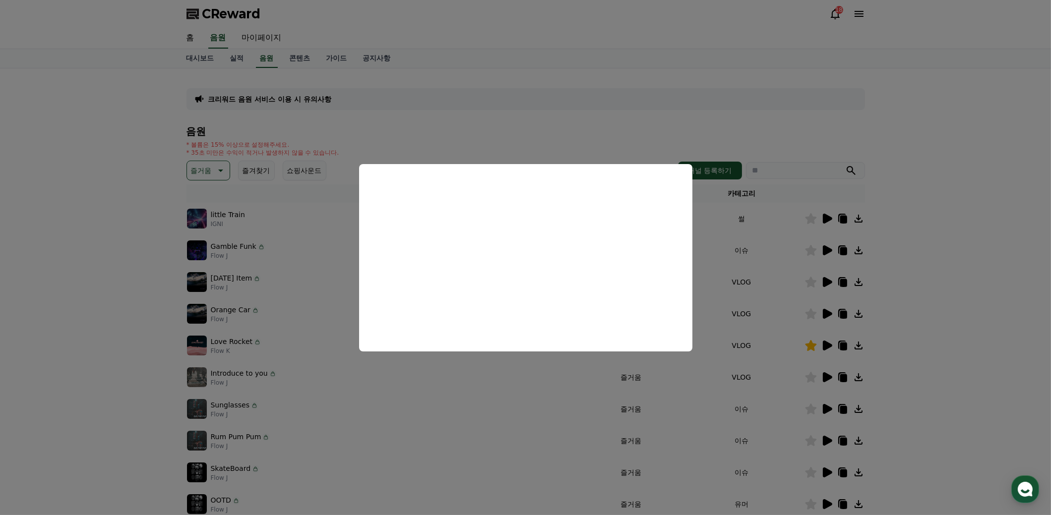
click at [973, 333] on button "close modal" at bounding box center [525, 257] width 1051 height 515
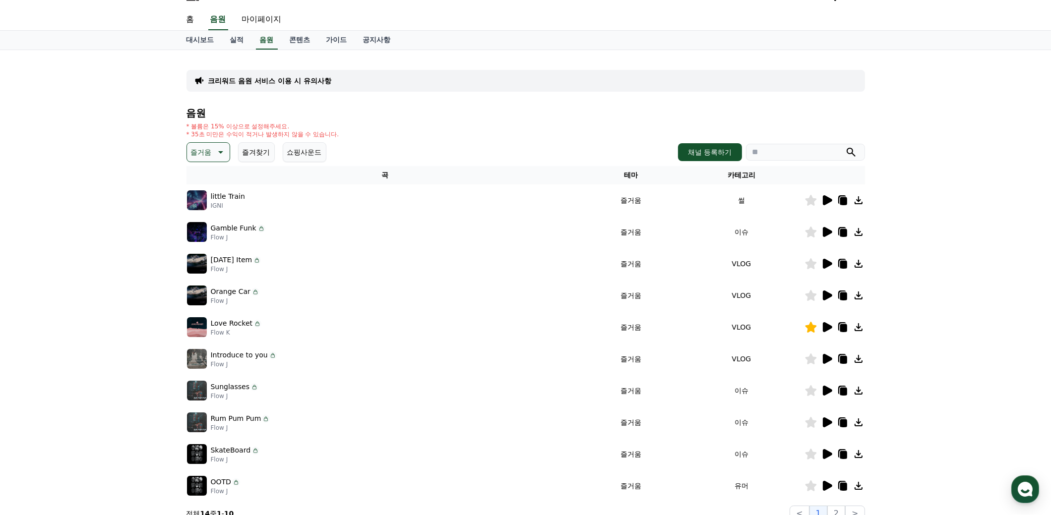
scroll to position [49, 0]
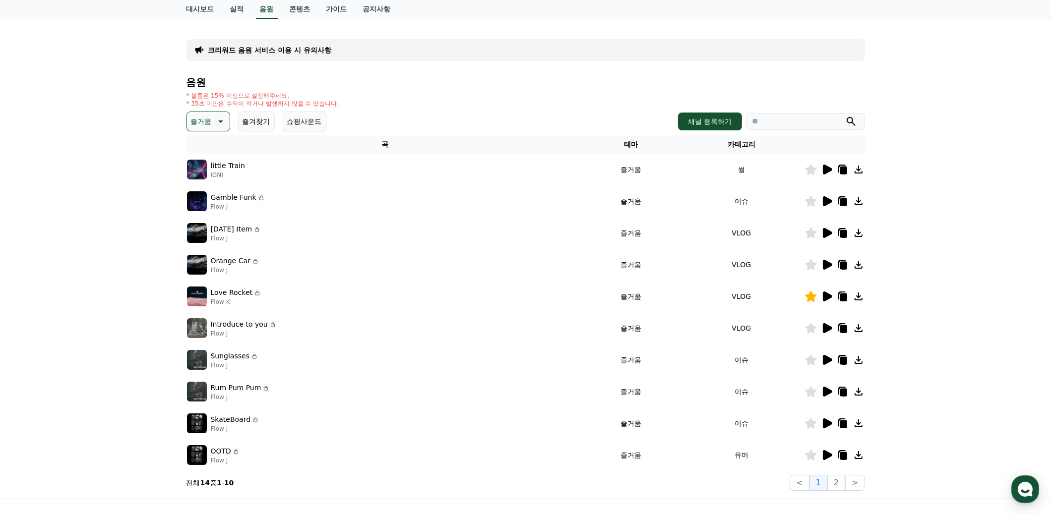
click at [827, 168] on icon at bounding box center [827, 170] width 9 height 10
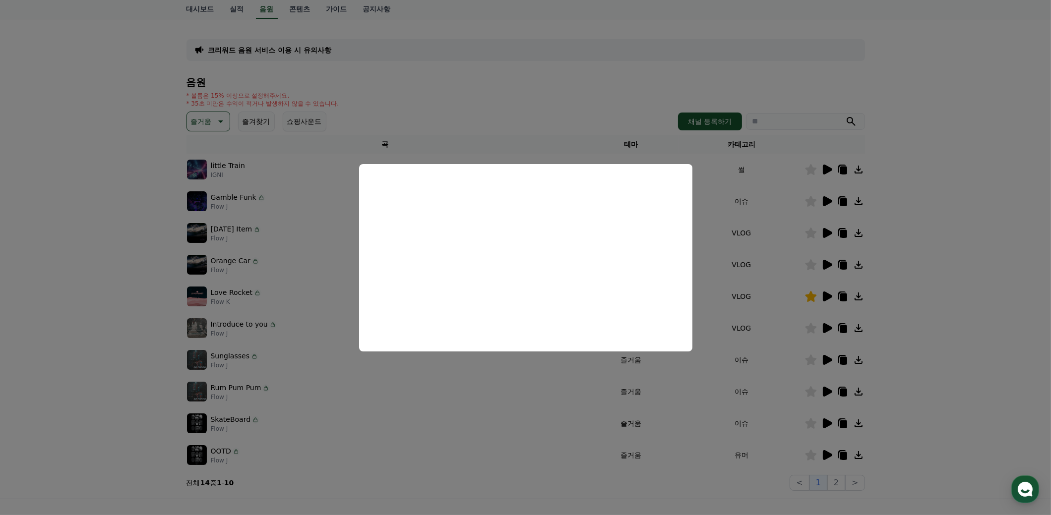
click at [1000, 341] on button "close modal" at bounding box center [525, 257] width 1051 height 515
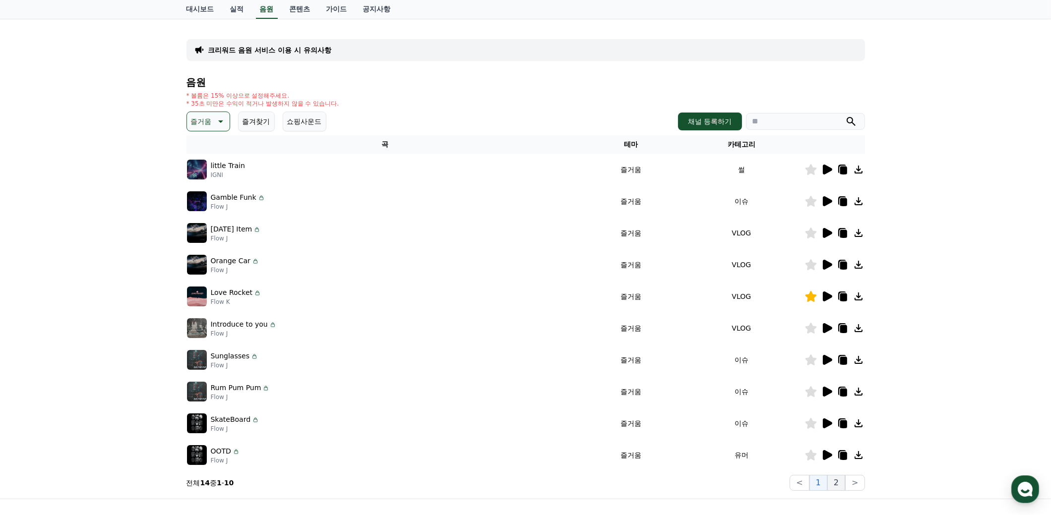
click at [839, 482] on button "2" at bounding box center [836, 483] width 18 height 16
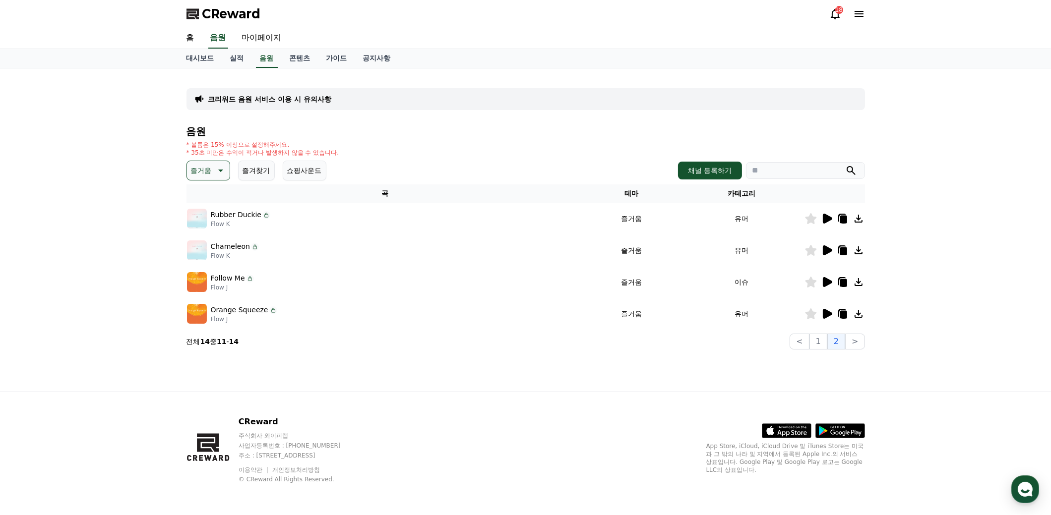
click at [221, 165] on icon at bounding box center [220, 171] width 12 height 12
click at [205, 196] on button "전체" at bounding box center [199, 197] width 22 height 22
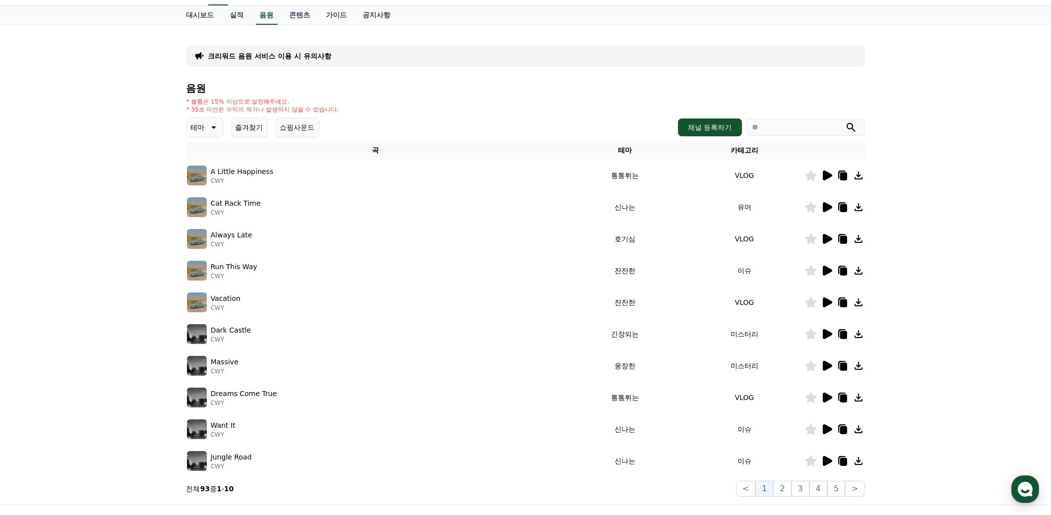
scroll to position [149, 0]
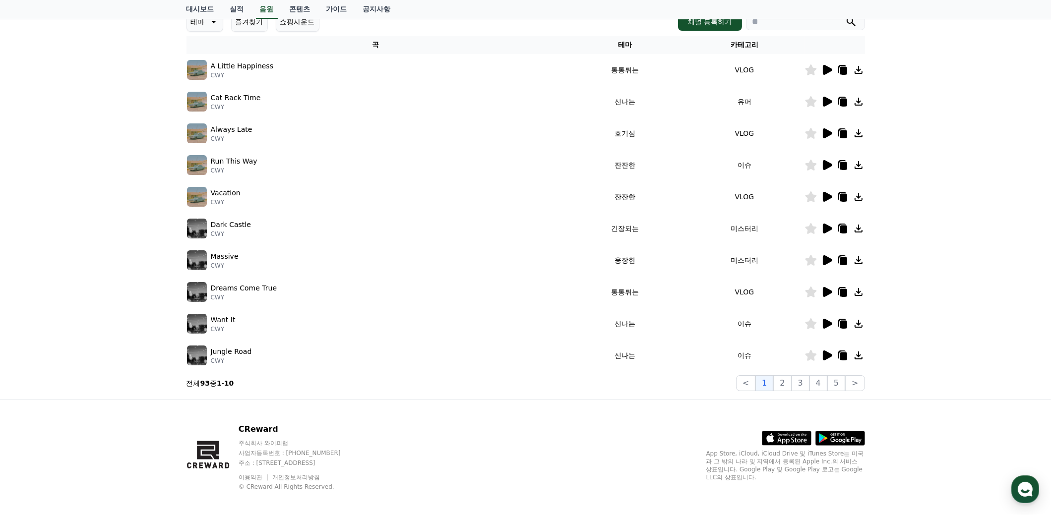
click at [827, 195] on icon at bounding box center [827, 197] width 9 height 10
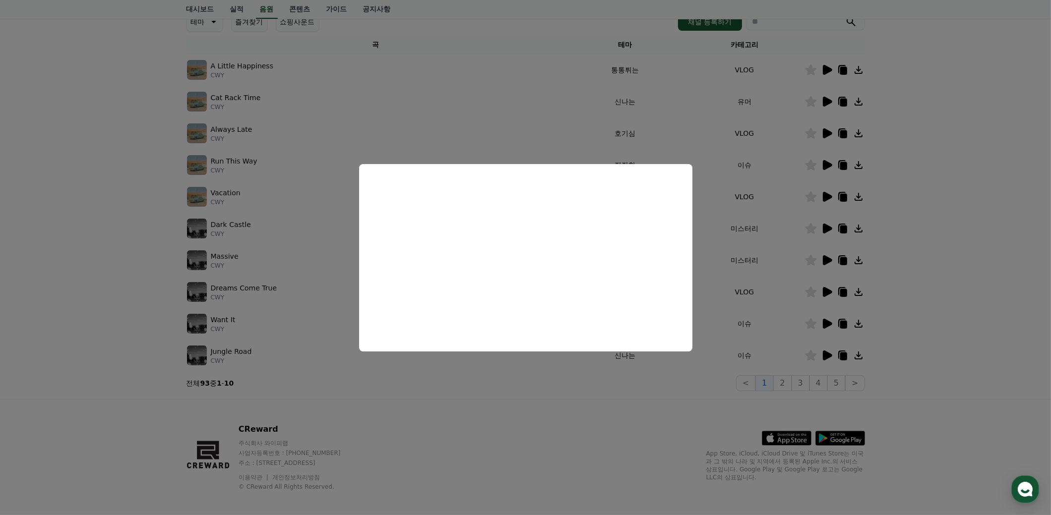
click at [959, 319] on button "close modal" at bounding box center [525, 257] width 1051 height 515
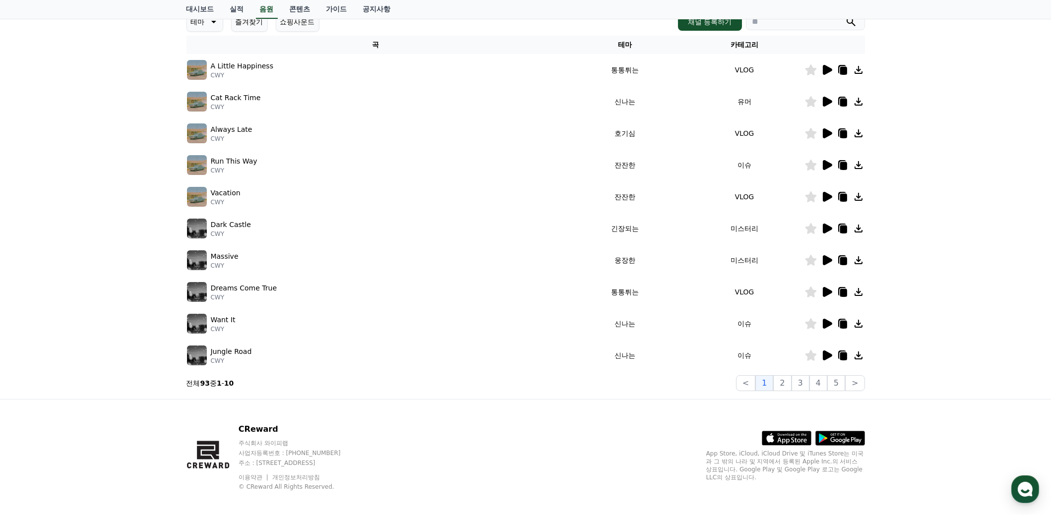
click at [826, 291] on icon at bounding box center [827, 292] width 9 height 10
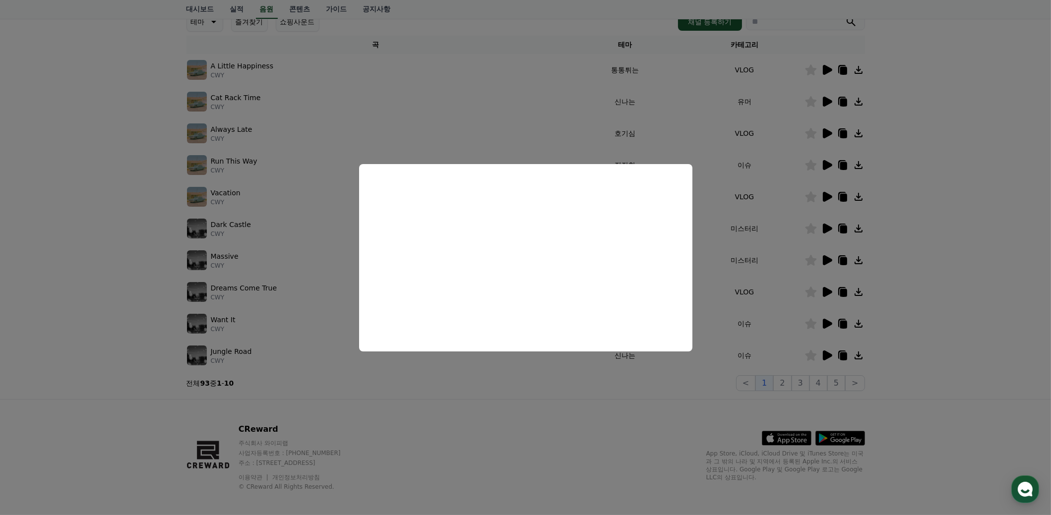
click at [544, 444] on button "close modal" at bounding box center [525, 257] width 1051 height 515
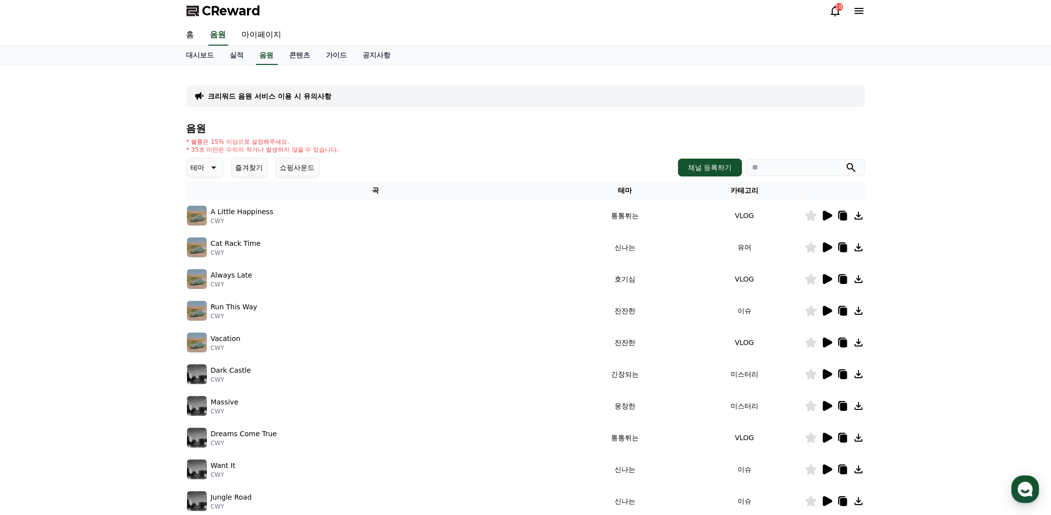
scroll to position [0, 0]
